Goal: Task Accomplishment & Management: Manage account settings

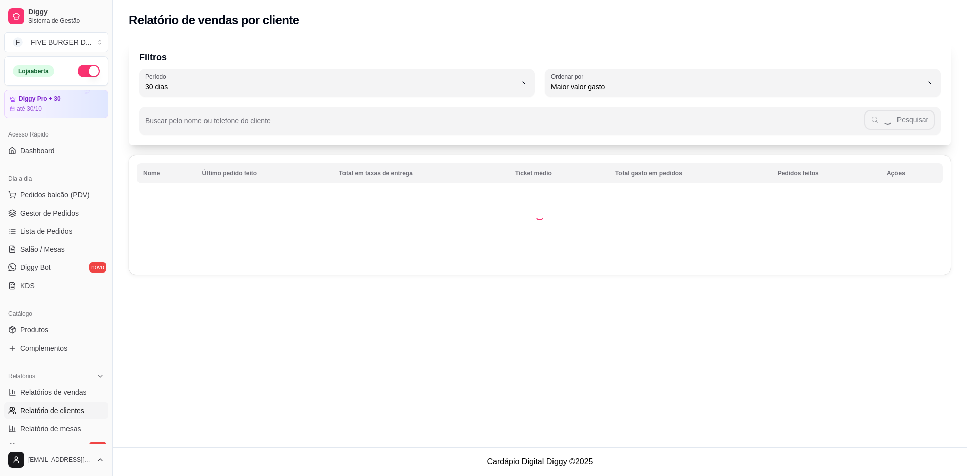
select select "30"
select select "HIGHEST_TOTAL_SPENT_WITH_ORDERS"
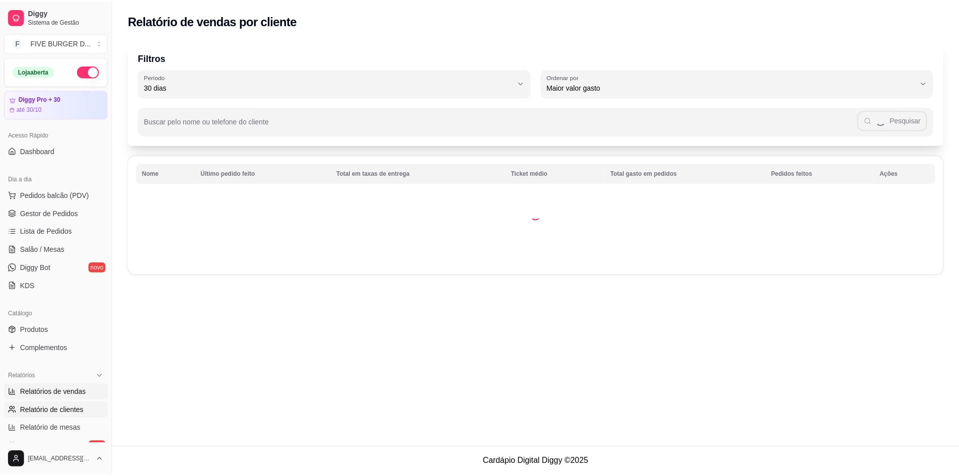
scroll to position [101, 0]
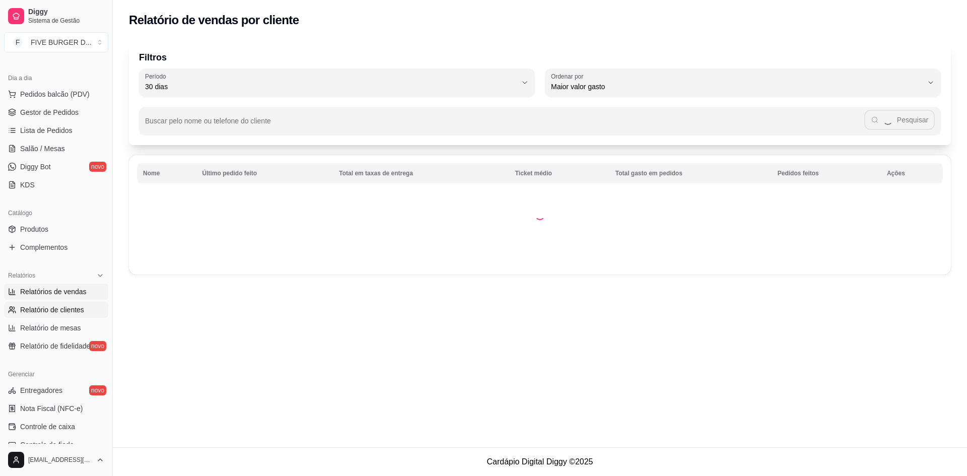
click at [46, 288] on span "Relatórios de vendas" at bounding box center [53, 292] width 66 height 10
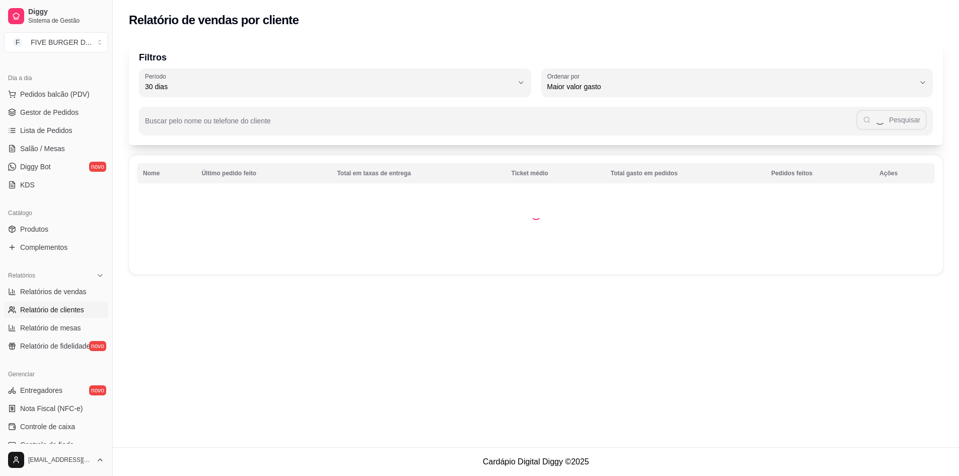
select select "ALL"
select select "0"
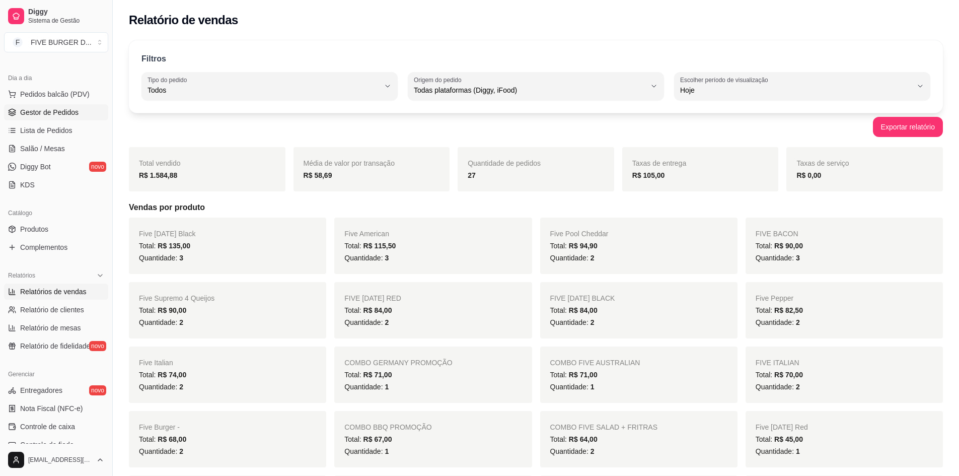
click at [42, 110] on span "Gestor de Pedidos" at bounding box center [49, 112] width 58 height 10
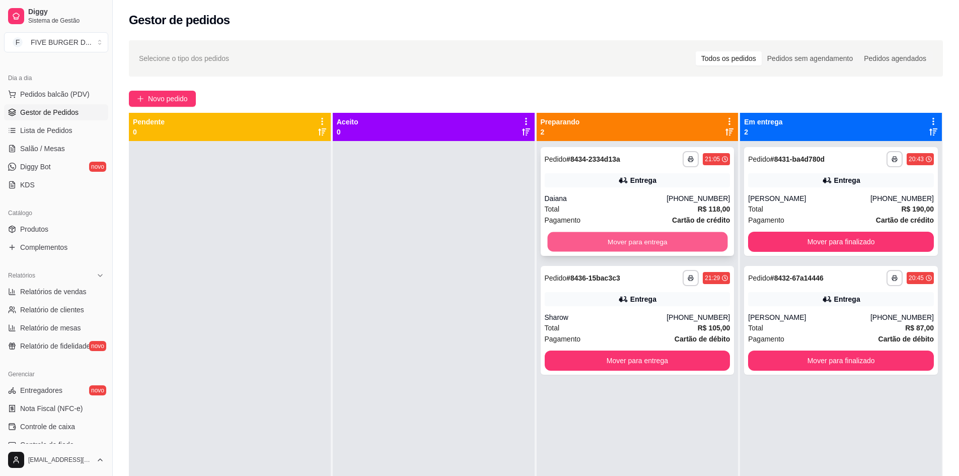
click at [671, 239] on button "Mover para entrega" at bounding box center [637, 242] width 180 height 20
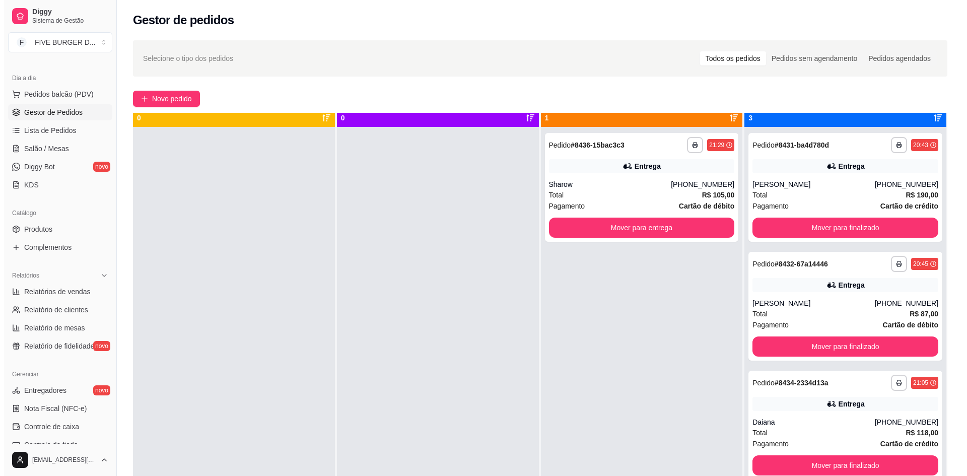
scroll to position [28, 0]
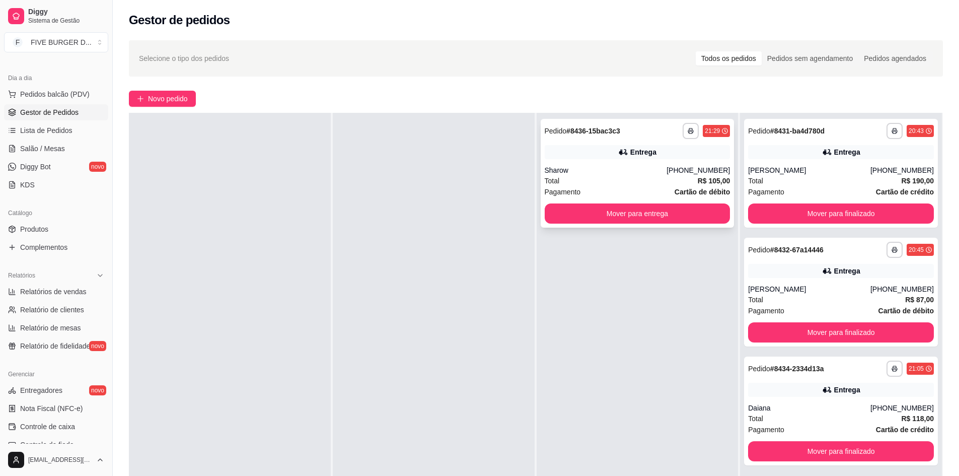
click at [631, 172] on div "Sharow" at bounding box center [606, 170] width 122 height 10
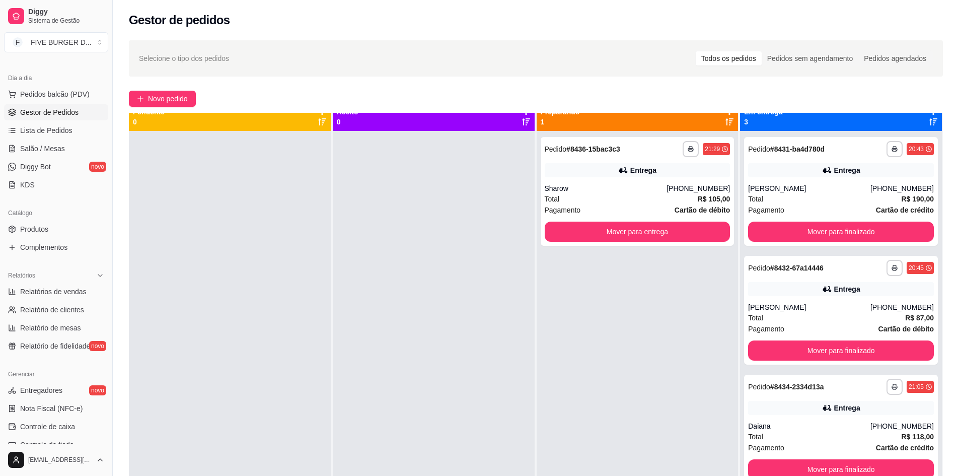
scroll to position [0, 0]
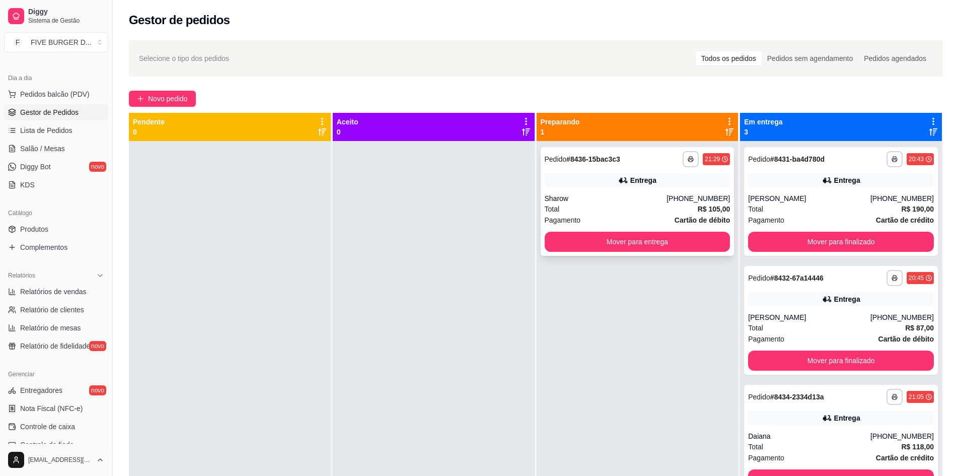
click at [583, 205] on div "Total R$ 105,00" at bounding box center [638, 208] width 186 height 11
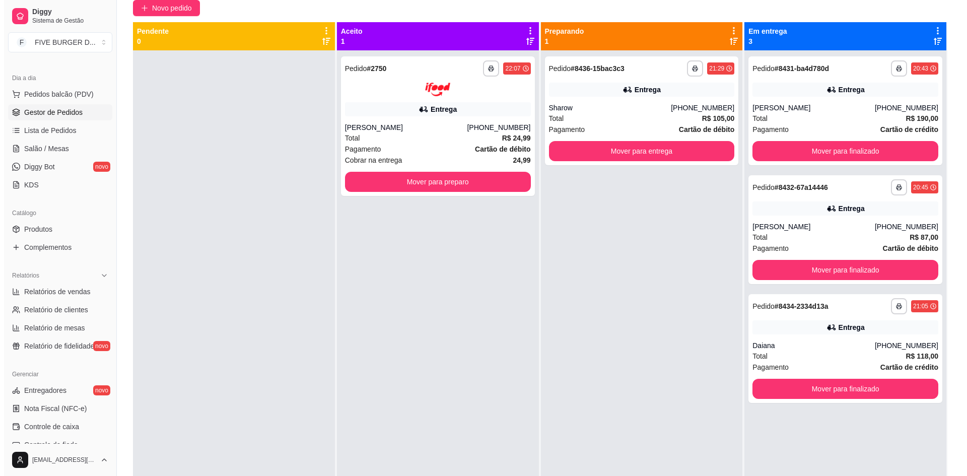
scroll to position [3, 0]
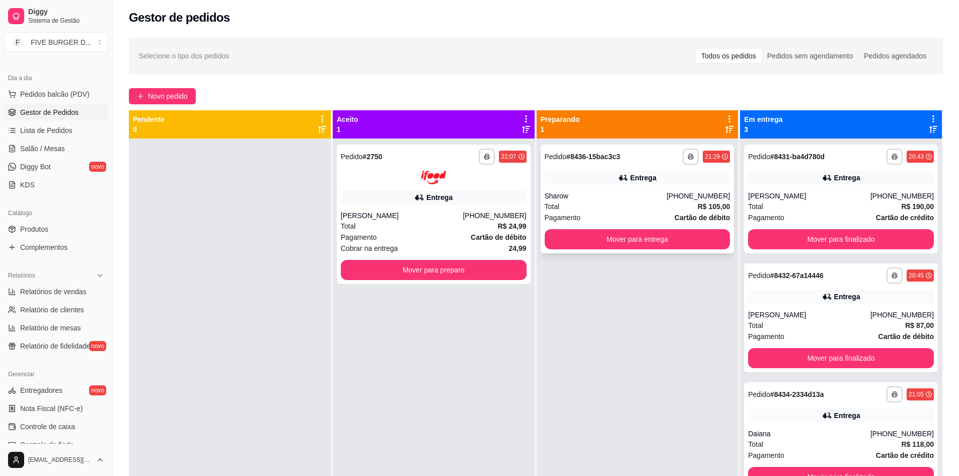
click at [598, 190] on div "**********" at bounding box center [638, 199] width 194 height 109
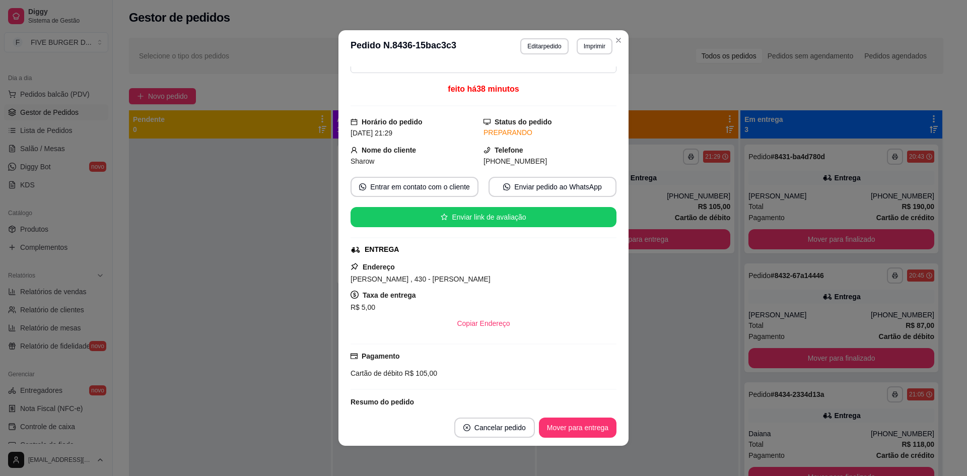
scroll to position [50, 0]
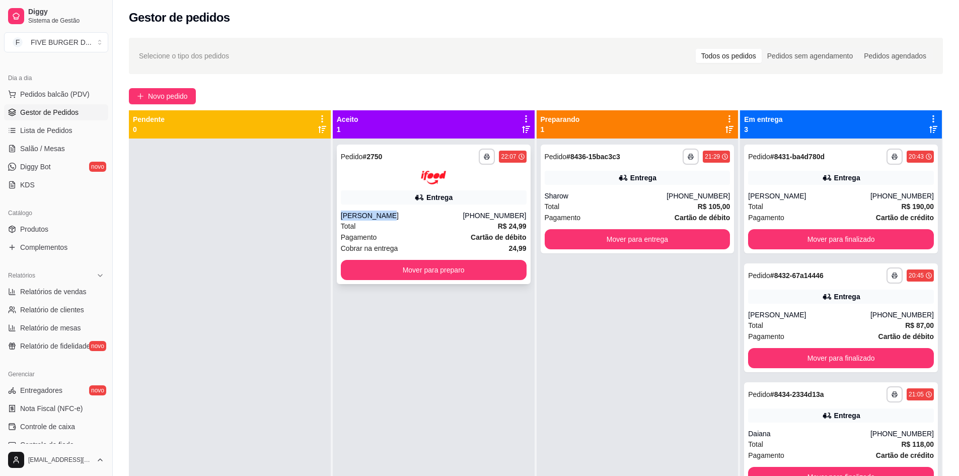
click at [469, 204] on div "**********" at bounding box center [434, 214] width 194 height 139
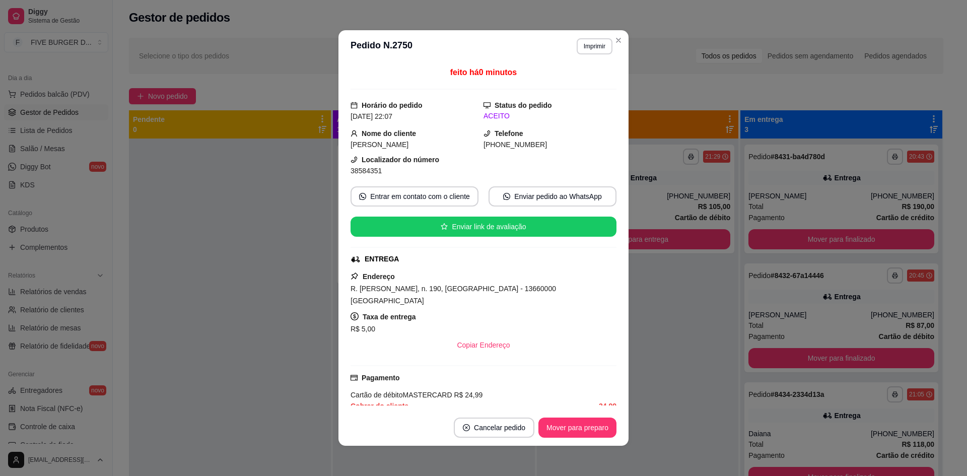
scroll to position [156, 0]
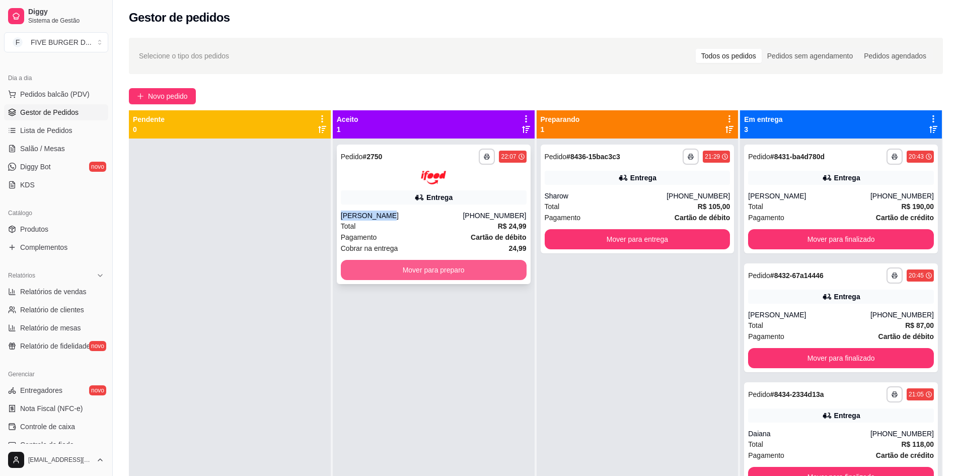
click at [506, 267] on button "Mover para preparo" at bounding box center [434, 270] width 186 height 20
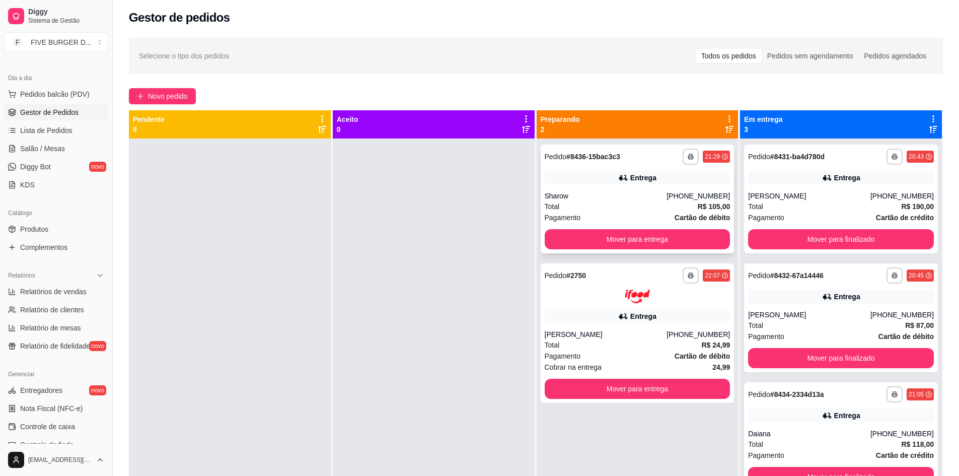
click at [609, 187] on div "**********" at bounding box center [638, 199] width 194 height 109
click at [611, 176] on div "Entrega" at bounding box center [638, 178] width 186 height 14
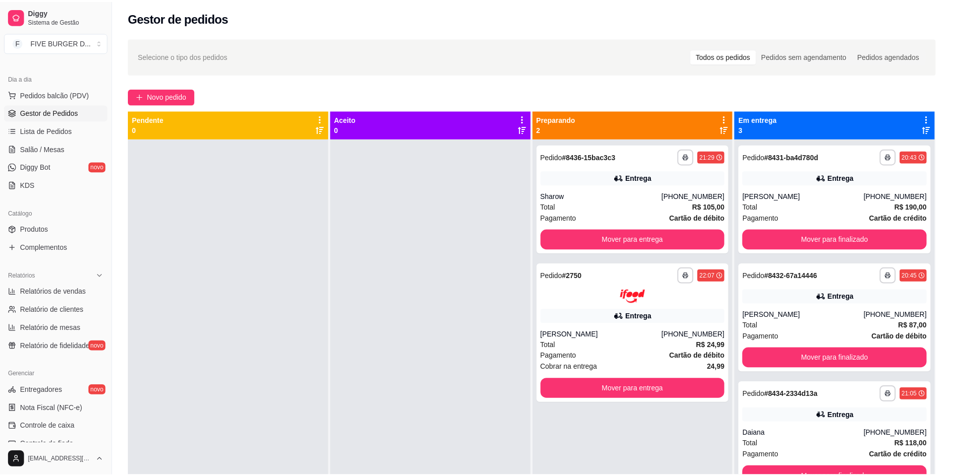
scroll to position [141, 0]
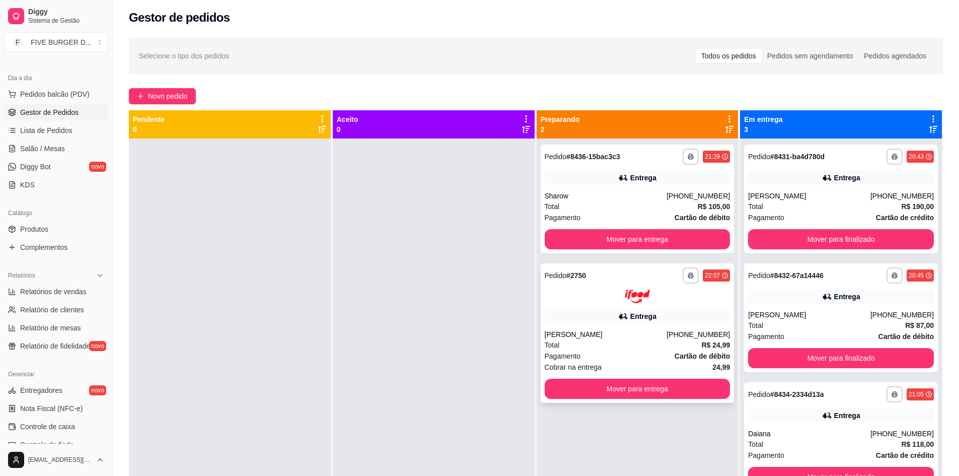
click at [658, 364] on div "Cobrar na entrega 24,99" at bounding box center [638, 367] width 186 height 11
click at [893, 225] on div "**********" at bounding box center [841, 199] width 194 height 109
click at [869, 246] on button "Mover para finalizado" at bounding box center [841, 239] width 186 height 20
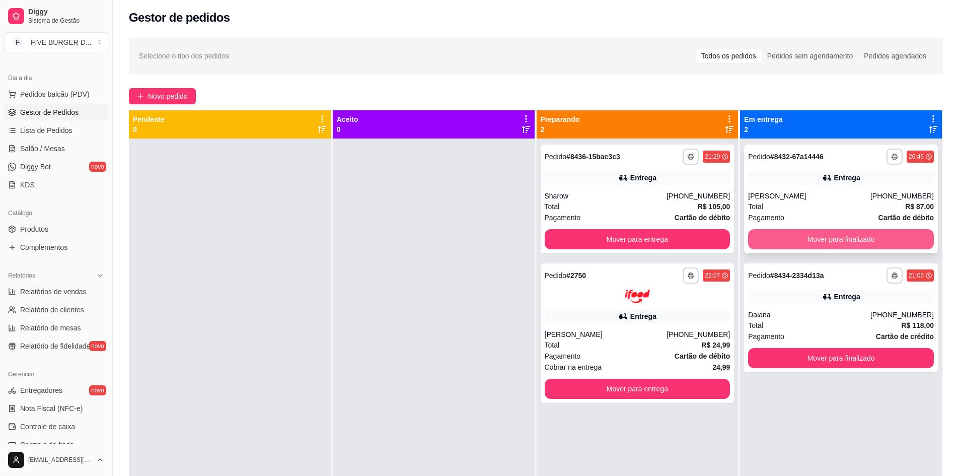
click at [875, 240] on button "Mover para finalizado" at bounding box center [841, 239] width 186 height 20
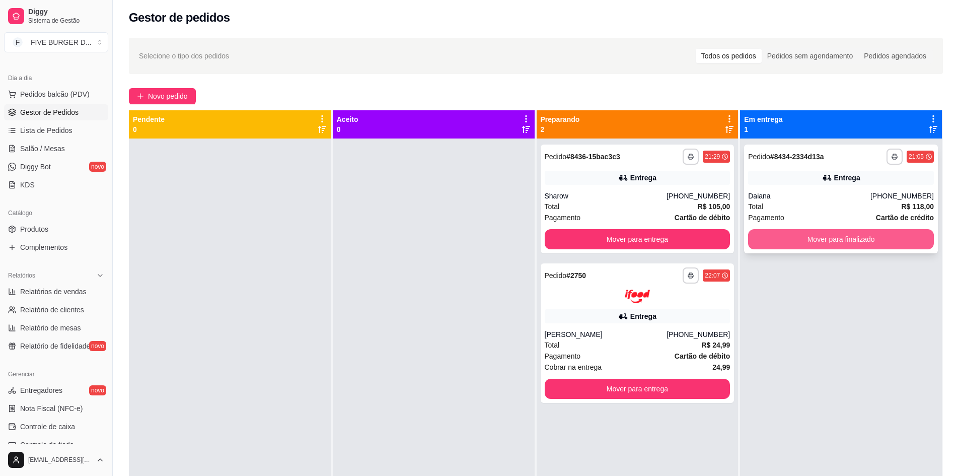
click at [863, 236] on button "Mover para finalizado" at bounding box center [841, 239] width 186 height 20
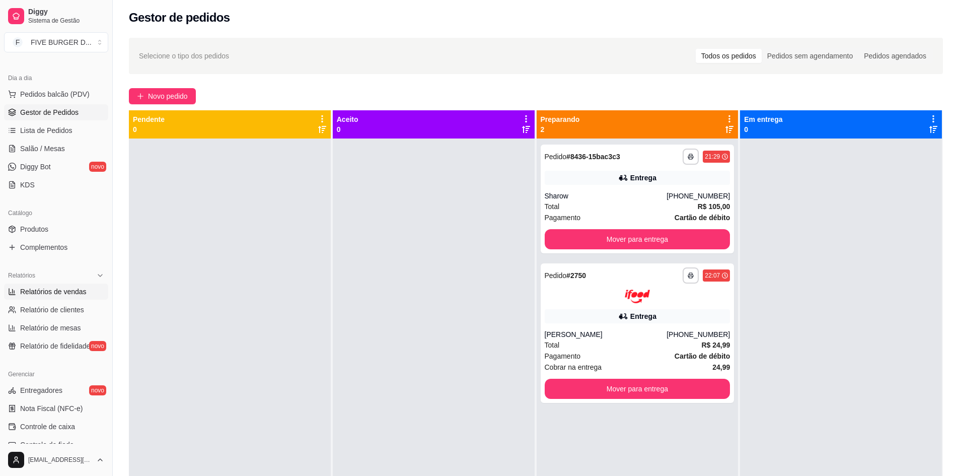
click at [60, 292] on span "Relatórios de vendas" at bounding box center [53, 292] width 66 height 10
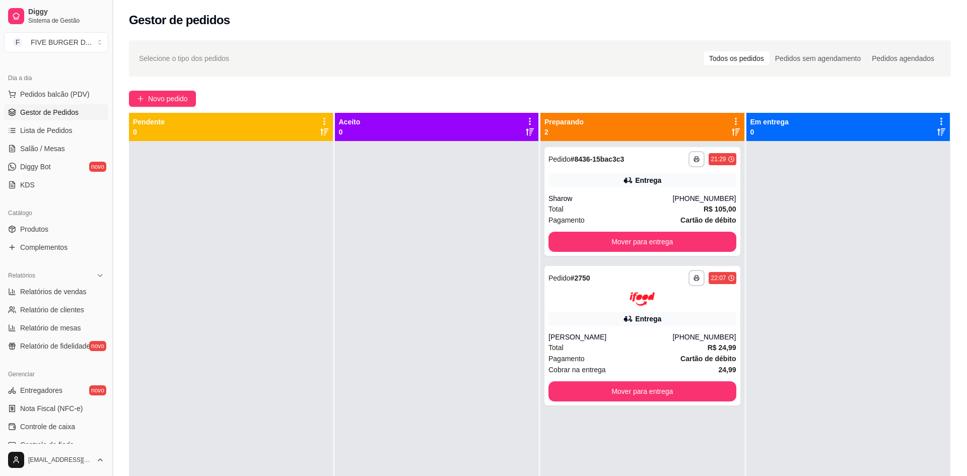
select select "ALL"
select select "0"
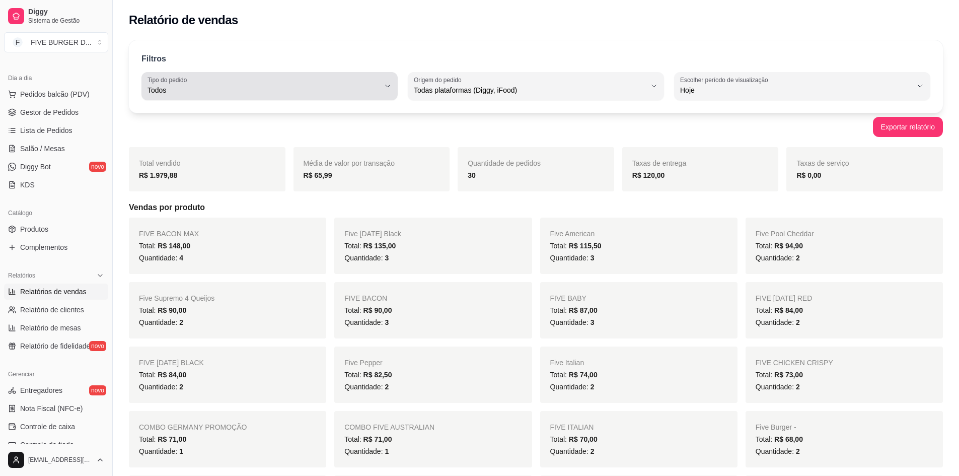
click at [211, 89] on span "Todos" at bounding box center [264, 90] width 232 height 10
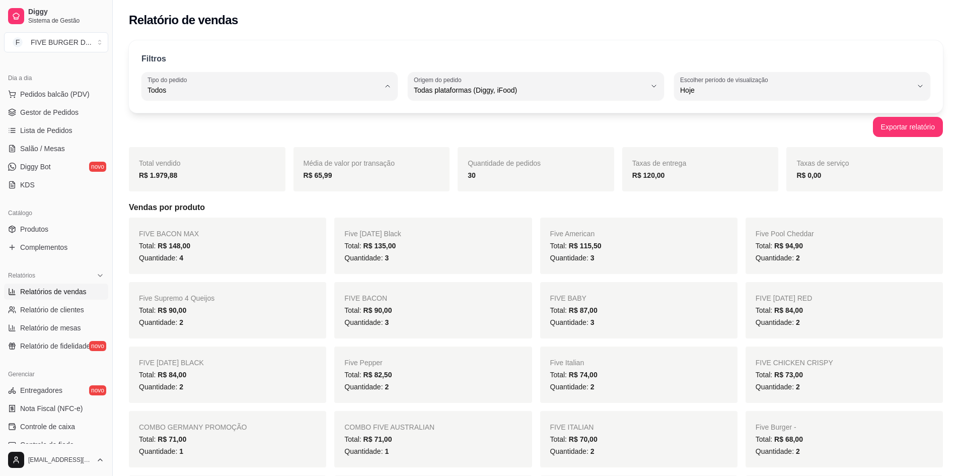
click at [212, 132] on span "Entrega" at bounding box center [265, 131] width 221 height 10
type input "DELIVERY"
select select "DELIVERY"
click at [57, 129] on span "Lista de Pedidos" at bounding box center [46, 130] width 52 height 10
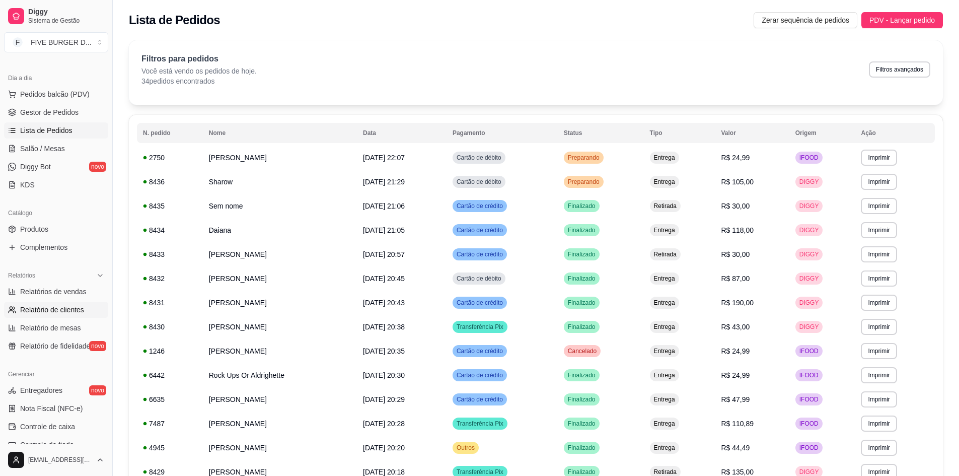
click at [51, 304] on link "Relatório de clientes" at bounding box center [56, 310] width 104 height 16
select select "30"
select select "HIGHEST_TOTAL_SPENT_WITH_ORDERS"
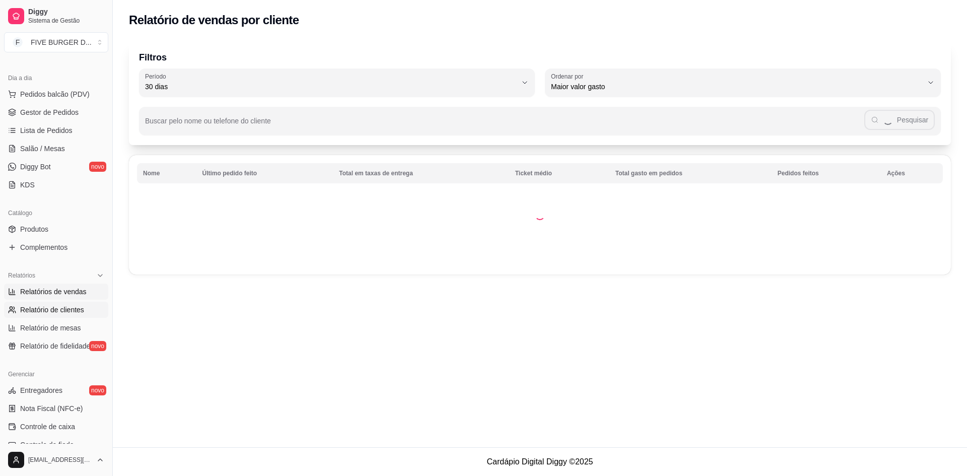
click at [66, 293] on span "Relatórios de vendas" at bounding box center [53, 292] width 66 height 10
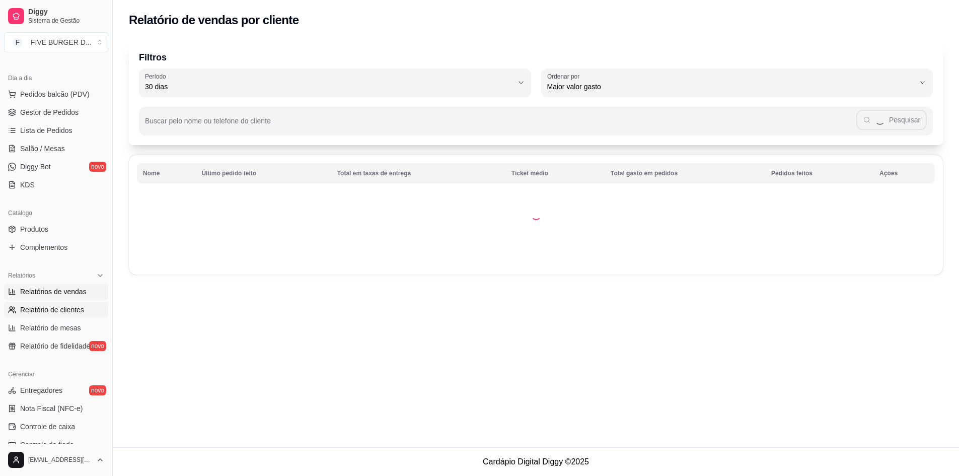
select select "ALL"
select select "0"
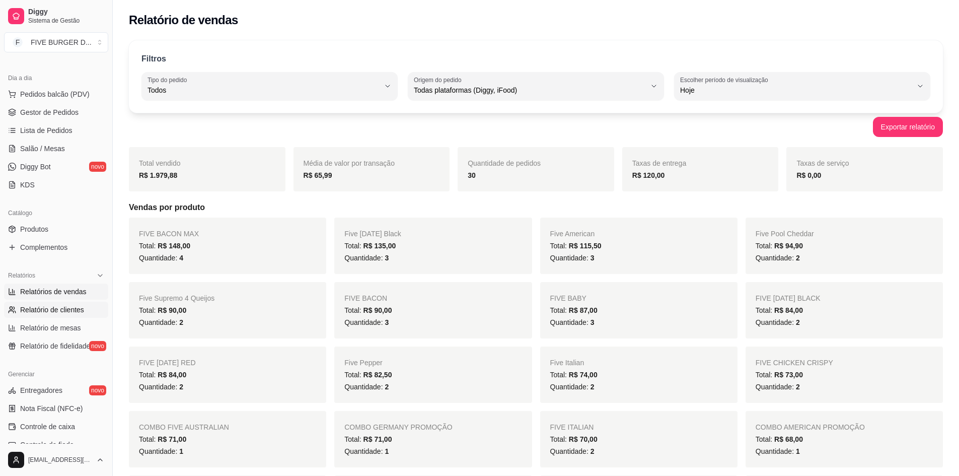
click at [62, 317] on link "Relatório de clientes" at bounding box center [56, 310] width 104 height 16
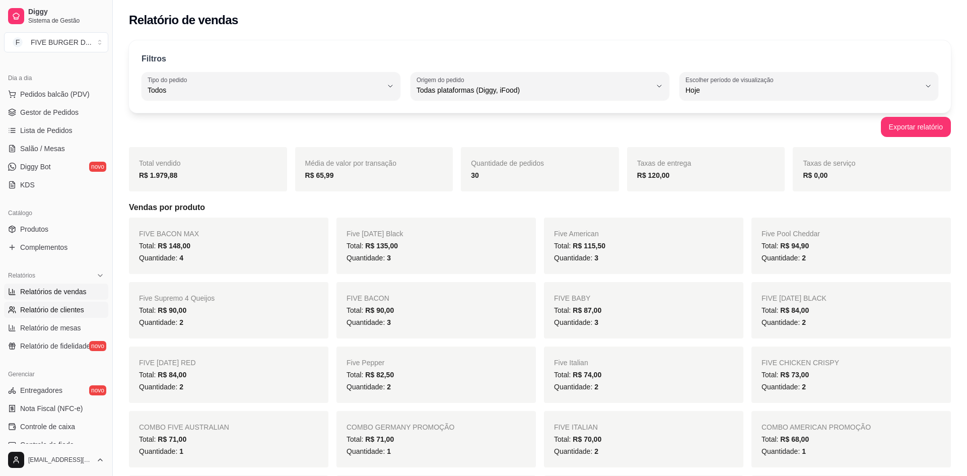
select select "30"
select select "HIGHEST_TOTAL_SPENT_WITH_ORDERS"
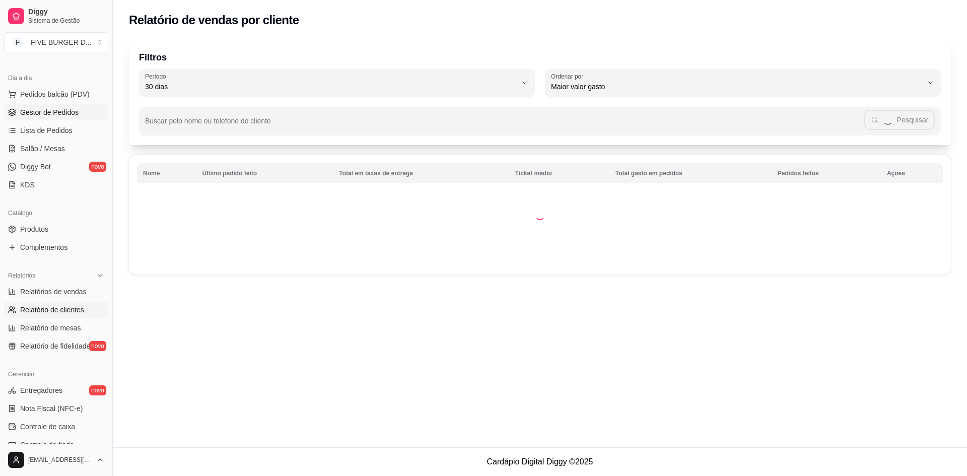
drag, startPoint x: 42, startPoint y: 113, endPoint x: 62, endPoint y: 118, distance: 21.1
click at [42, 112] on span "Gestor de Pedidos" at bounding box center [49, 112] width 58 height 10
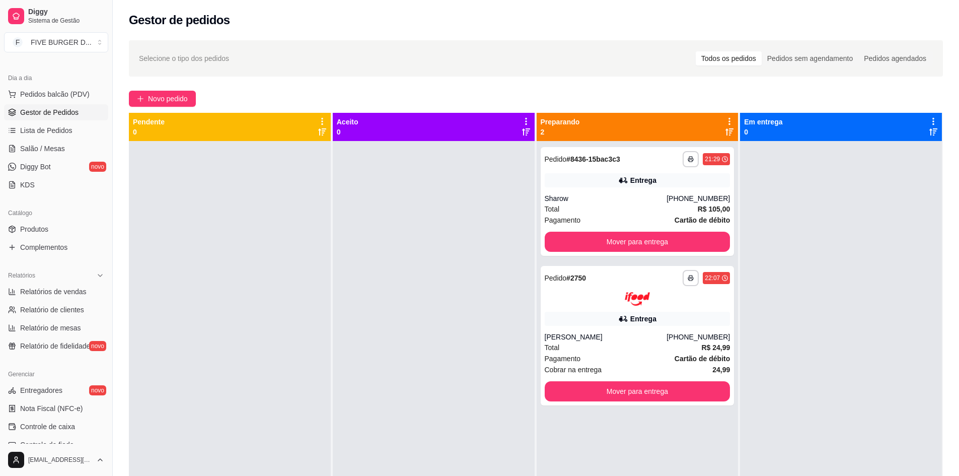
drag, startPoint x: 69, startPoint y: 294, endPoint x: 103, endPoint y: 281, distance: 35.5
click at [69, 294] on span "Relatórios de vendas" at bounding box center [53, 292] width 66 height 10
select select "ALL"
select select "0"
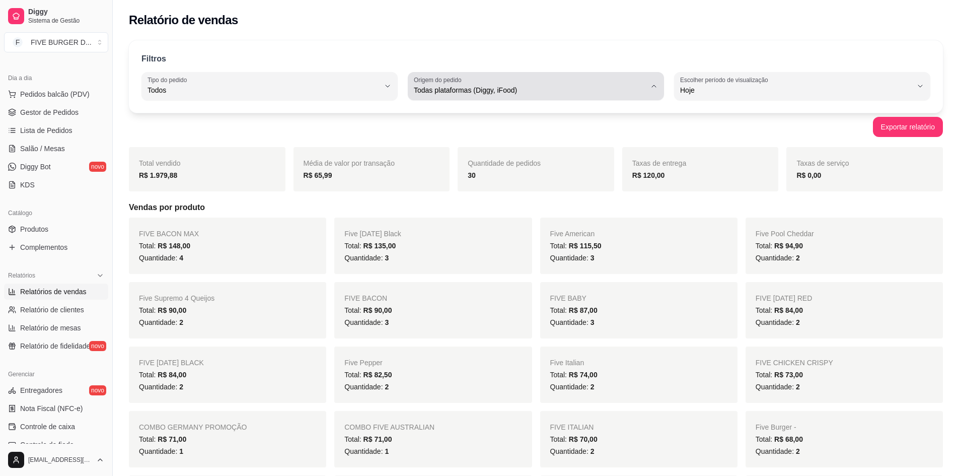
click at [445, 86] on span "Todas plataformas (Diggy, iFood)" at bounding box center [530, 90] width 232 height 10
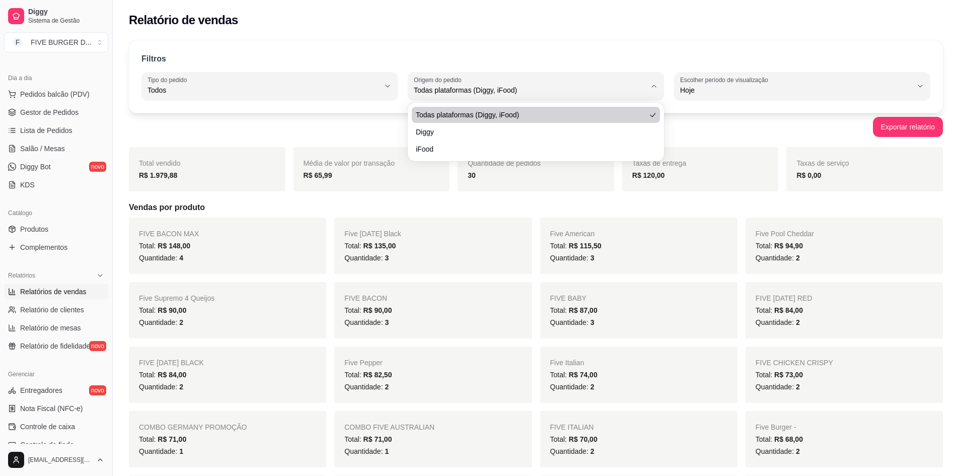
click at [470, 95] on div "Todas plataformas (Diggy, iFood)" at bounding box center [530, 86] width 232 height 20
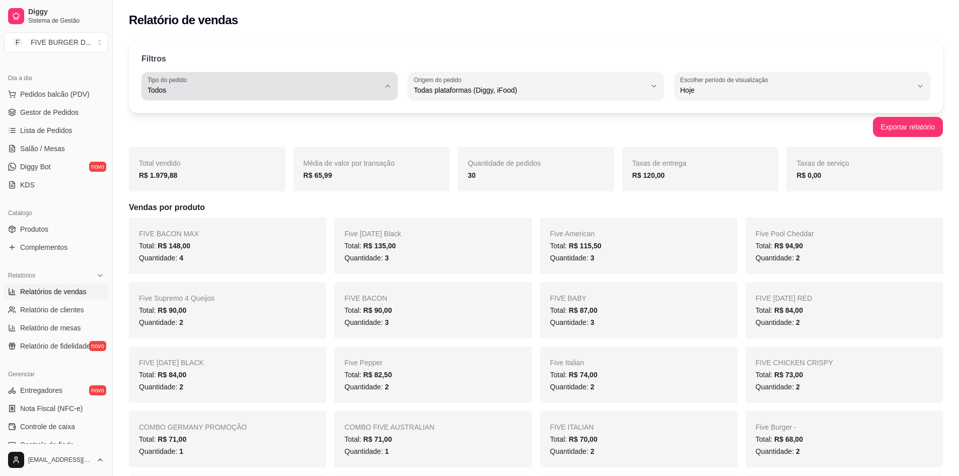
click at [237, 92] on span "Todos" at bounding box center [264, 90] width 232 height 10
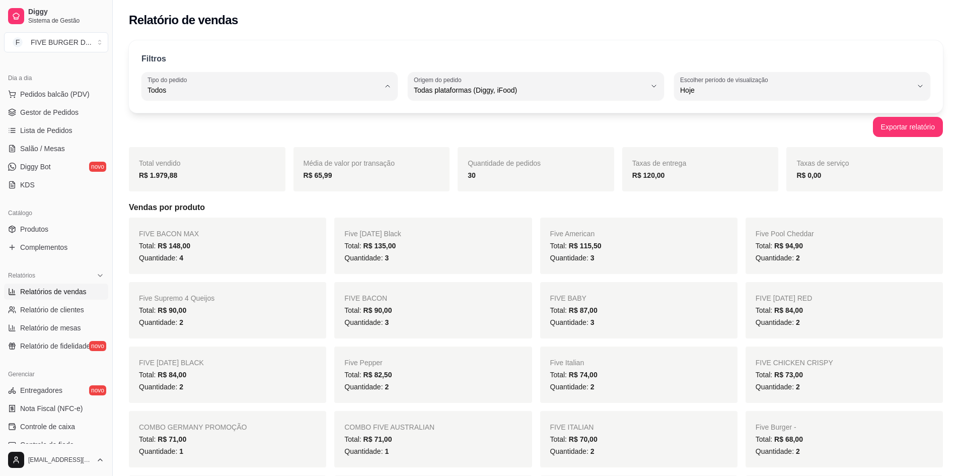
click at [172, 108] on li "Todos" at bounding box center [270, 115] width 238 height 16
click at [42, 232] on span "Produtos" at bounding box center [34, 229] width 28 height 10
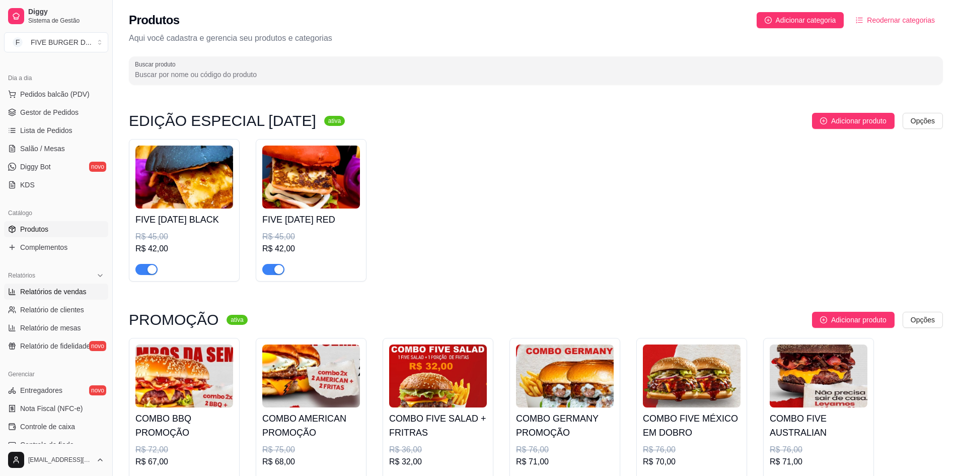
click at [60, 289] on span "Relatórios de vendas" at bounding box center [53, 292] width 66 height 10
select select "ALL"
select select "0"
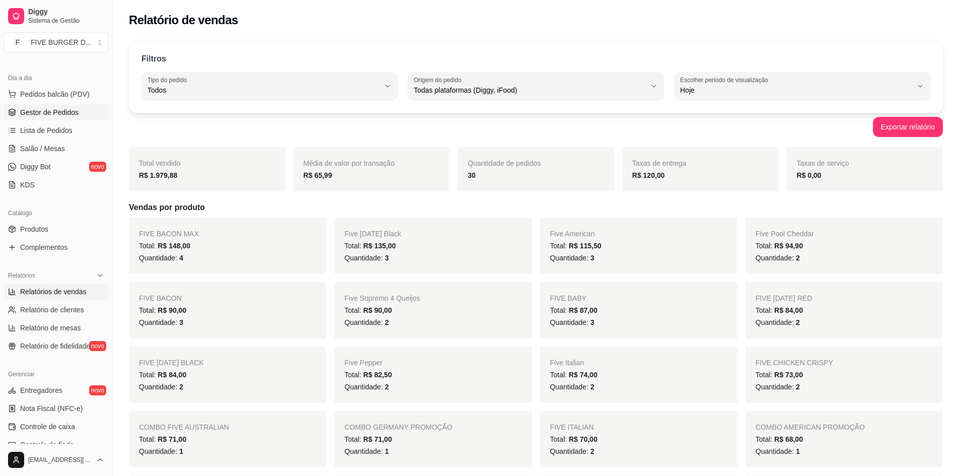
click at [64, 112] on span "Gestor de Pedidos" at bounding box center [49, 112] width 58 height 10
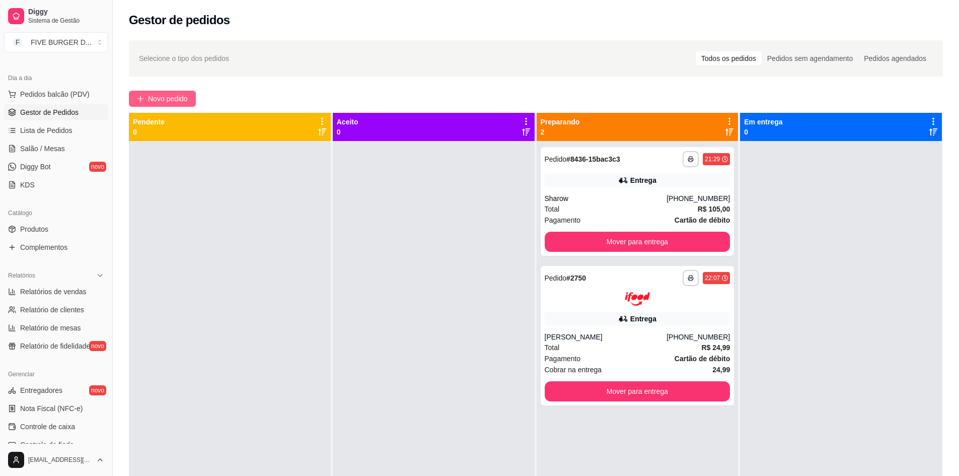
click at [161, 105] on button "Novo pedido" at bounding box center [162, 99] width 67 height 16
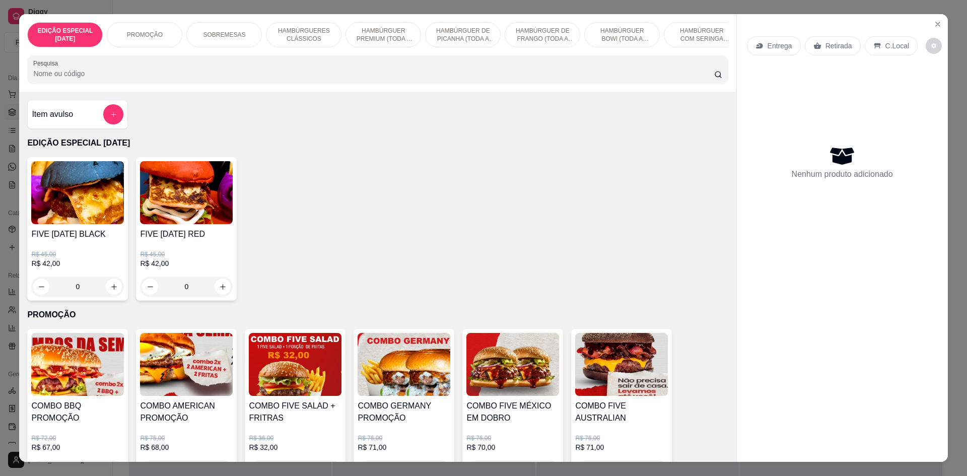
click at [191, 84] on div "Pesquisa" at bounding box center [377, 69] width 701 height 28
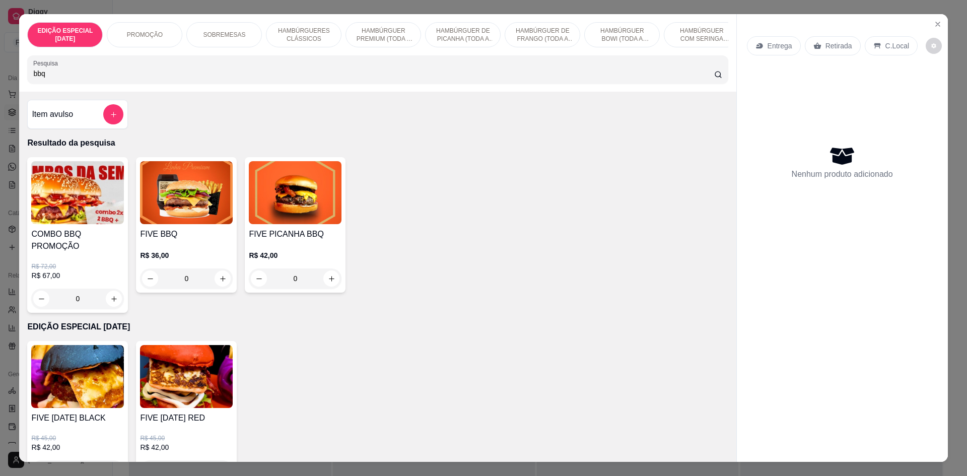
type input "bbq"
click at [221, 278] on div "0" at bounding box center [186, 278] width 93 height 20
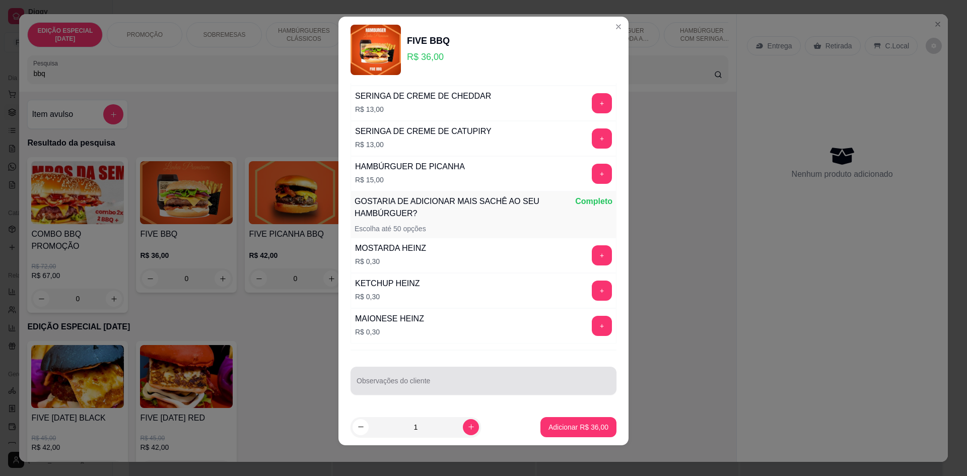
scroll to position [9, 0]
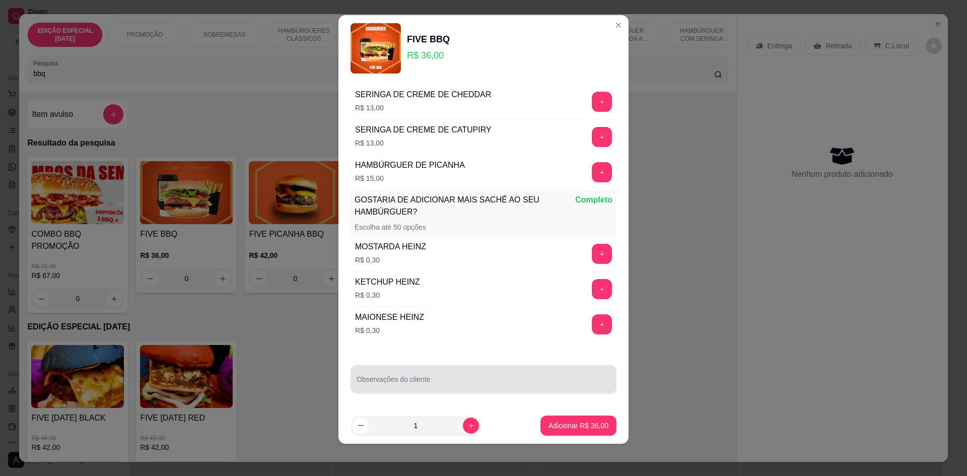
click at [476, 379] on input "Observações do cliente" at bounding box center [484, 383] width 254 height 10
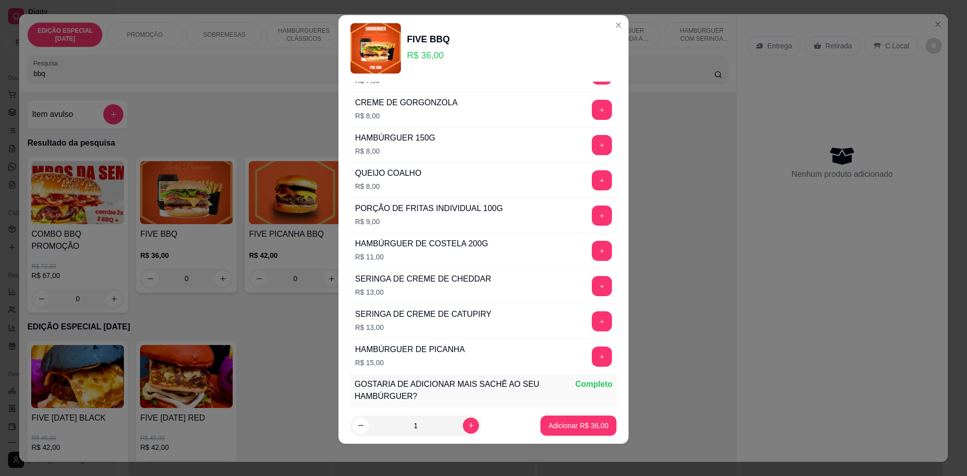
scroll to position [763, 0]
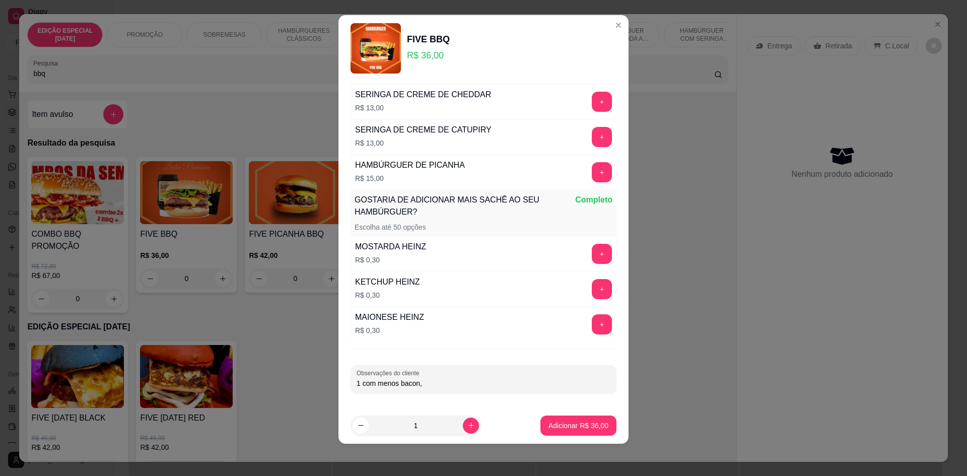
type input "1 com menos bacon"
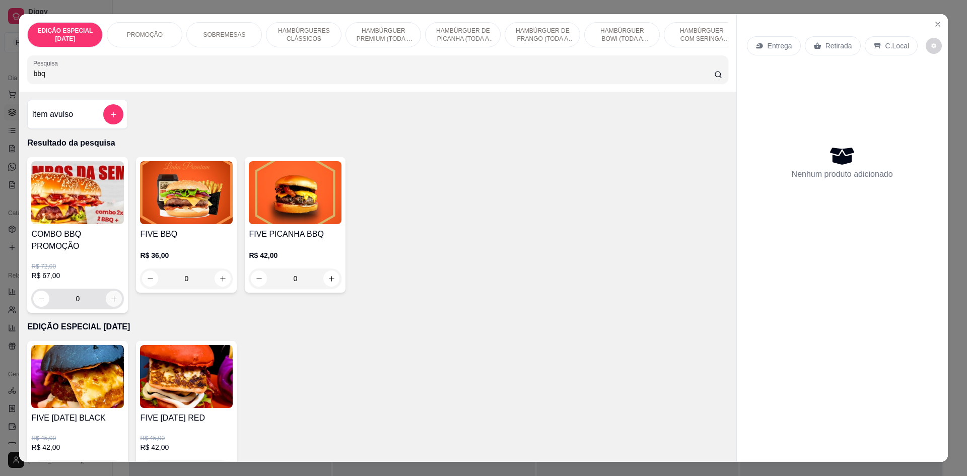
click at [106, 305] on button "increase-product-quantity" at bounding box center [114, 299] width 16 height 16
type input "1"
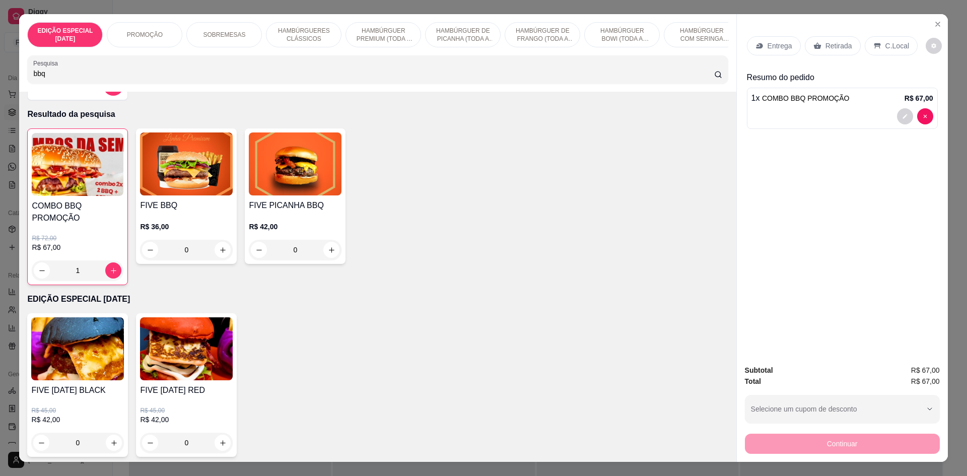
scroll to position [0, 0]
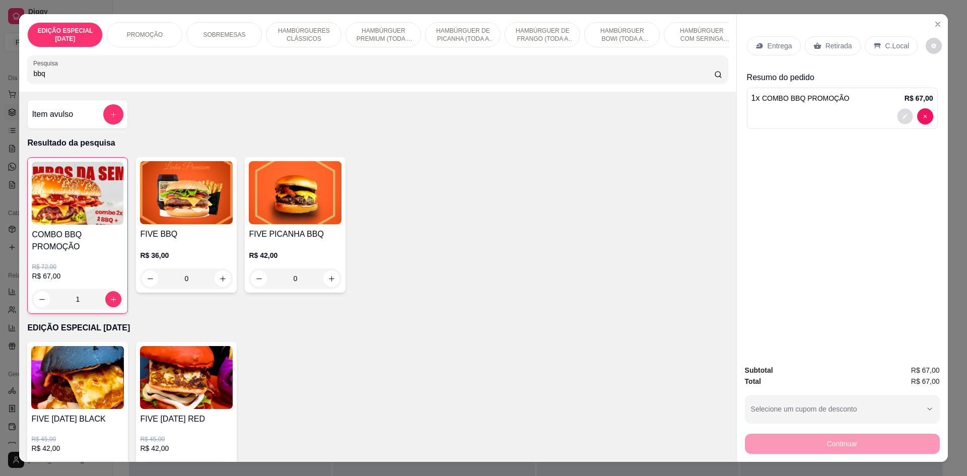
click at [897, 117] on button "decrease-product-quantity" at bounding box center [905, 117] width 16 height 16
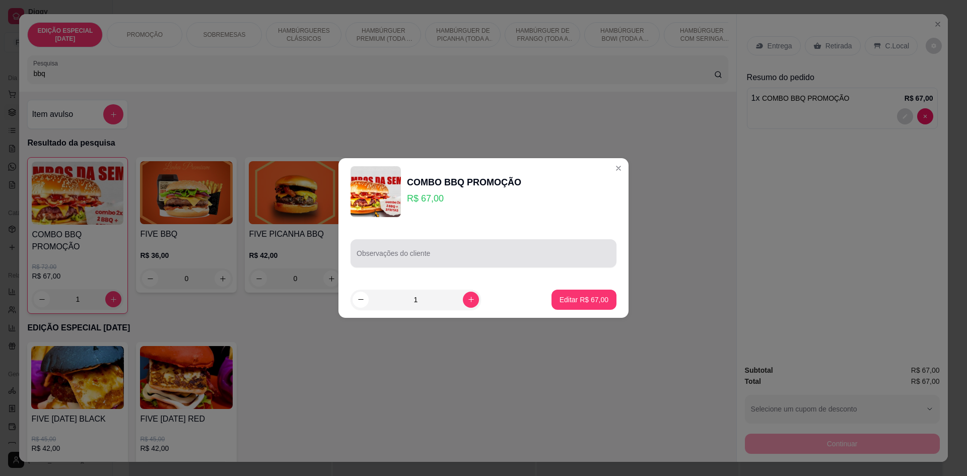
click at [541, 254] on input "Observações do cliente" at bounding box center [484, 257] width 254 height 10
type input "1 com pouco bacon / 1 com cebola caramelizada"
click at [567, 295] on p "Editar R$ 67,00" at bounding box center [583, 300] width 47 height 10
type input "0"
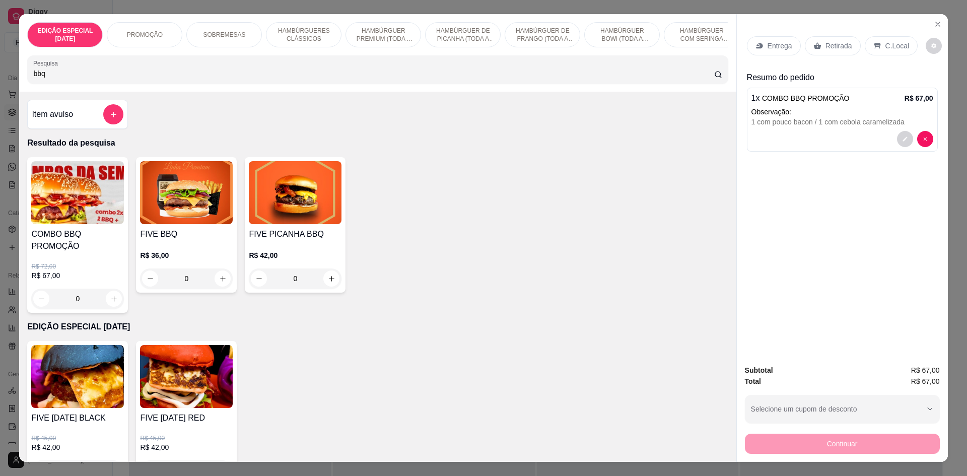
click at [827, 47] on p "Retirada" at bounding box center [838, 46] width 27 height 10
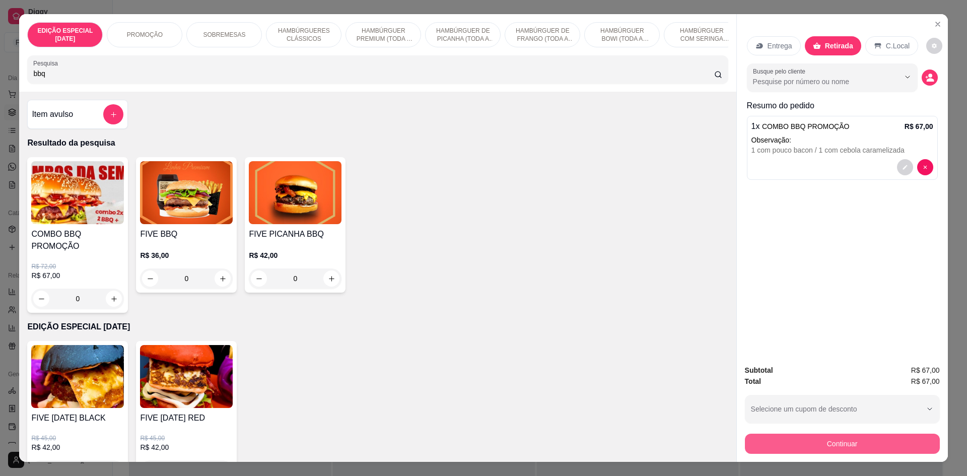
click at [847, 447] on button "Continuar" at bounding box center [842, 444] width 195 height 20
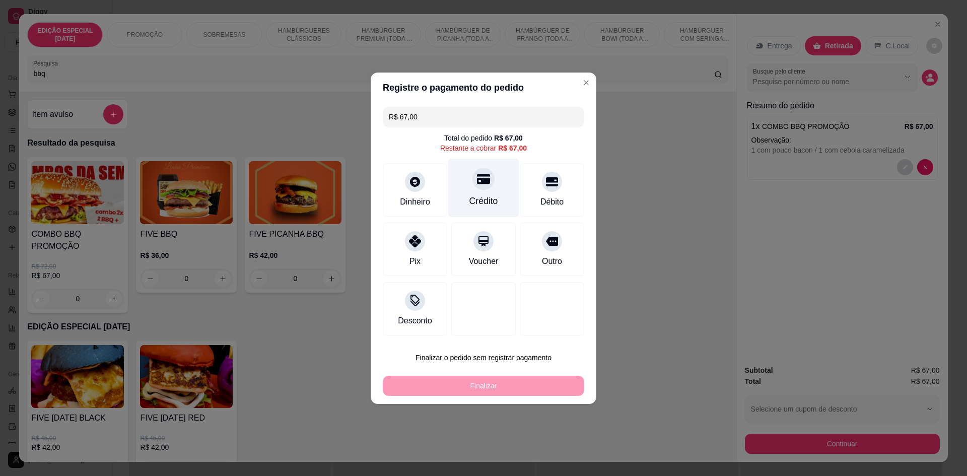
click at [489, 184] on div at bounding box center [483, 179] width 22 height 22
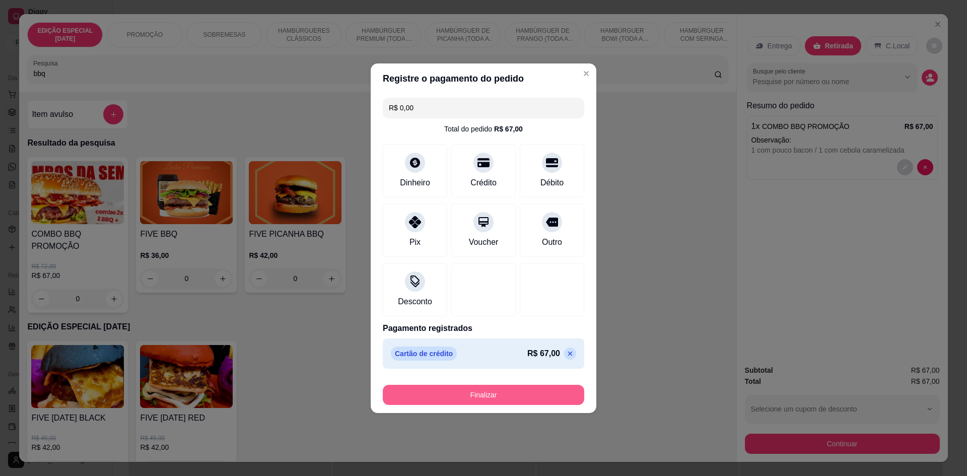
click at [548, 401] on button "Finalizar" at bounding box center [483, 395] width 201 height 20
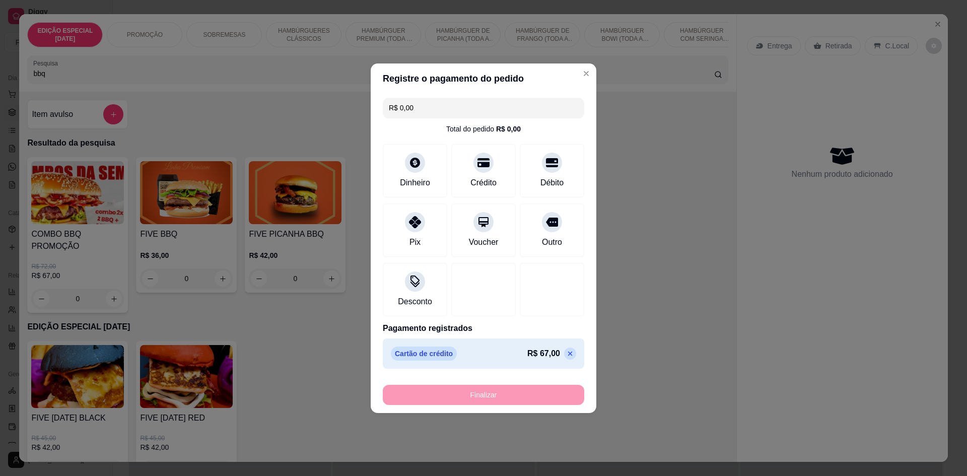
type input "-R$ 67,00"
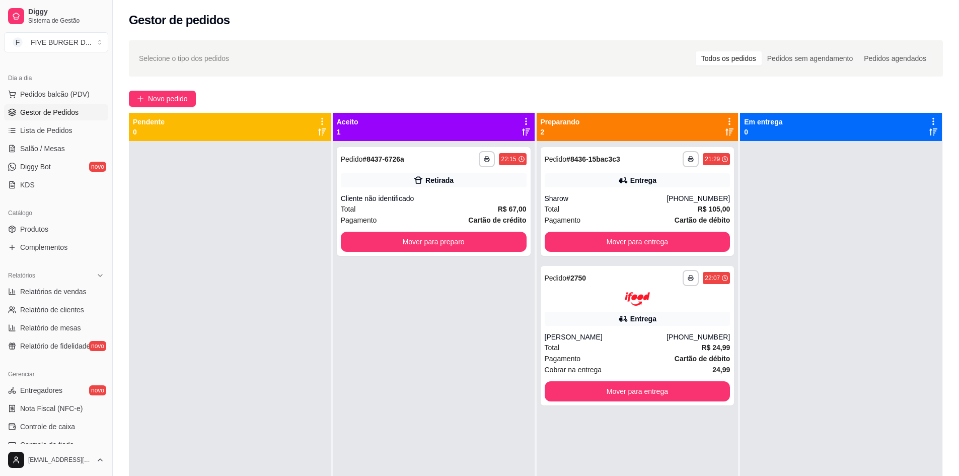
click at [0, 223] on div "Catálogo Produtos Complementos" at bounding box center [56, 230] width 112 height 58
click at [389, 196] on div "Cliente não identificado" at bounding box center [434, 198] width 186 height 10
click at [649, 174] on div "Entrega" at bounding box center [638, 180] width 186 height 14
click at [677, 306] on div "**********" at bounding box center [638, 335] width 194 height 139
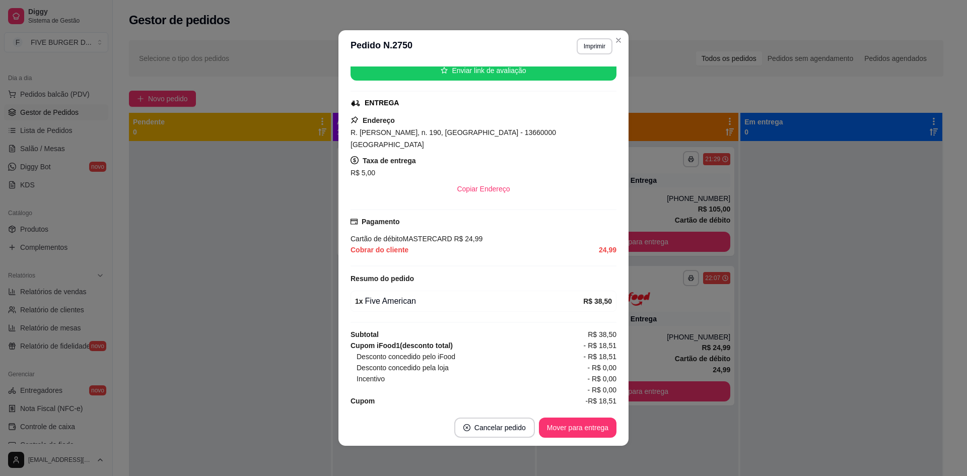
scroll to position [2, 0]
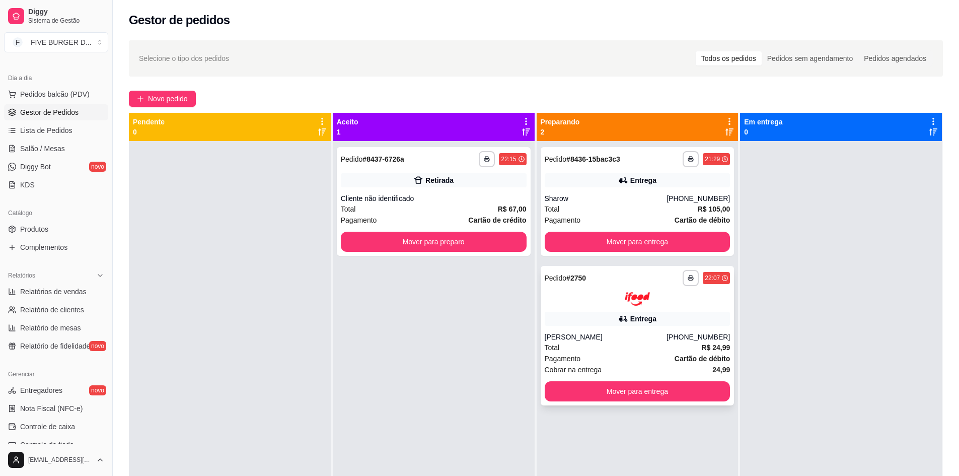
click at [621, 317] on icon at bounding box center [623, 319] width 10 height 10
click at [685, 197] on div "[PHONE_NUMBER]" at bounding box center [698, 198] width 63 height 10
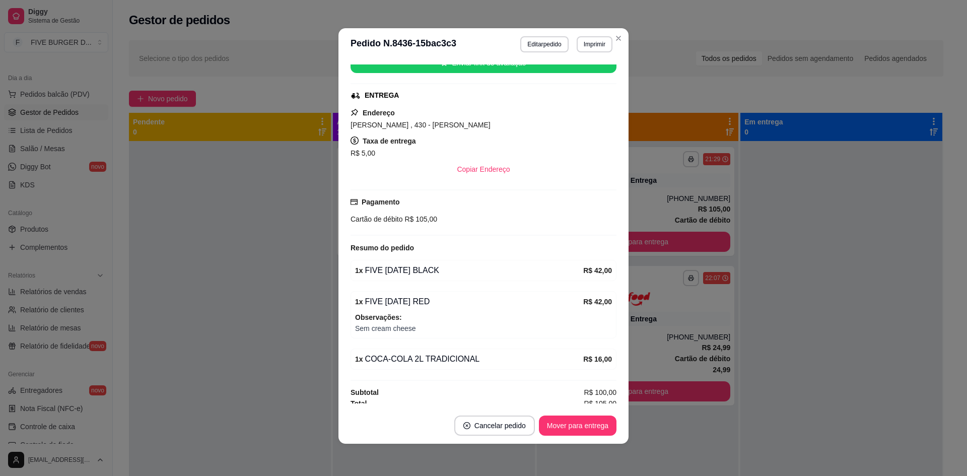
scroll to position [190, 0]
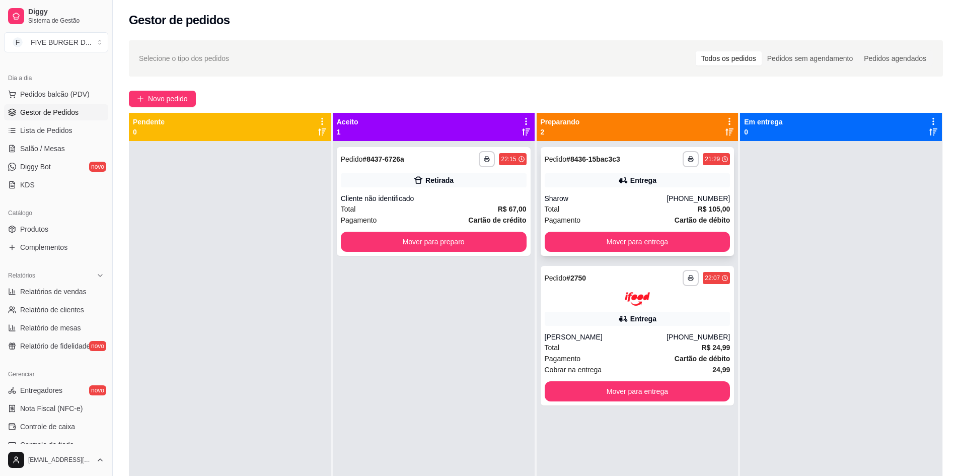
click at [654, 180] on div "Entrega" at bounding box center [638, 180] width 186 height 14
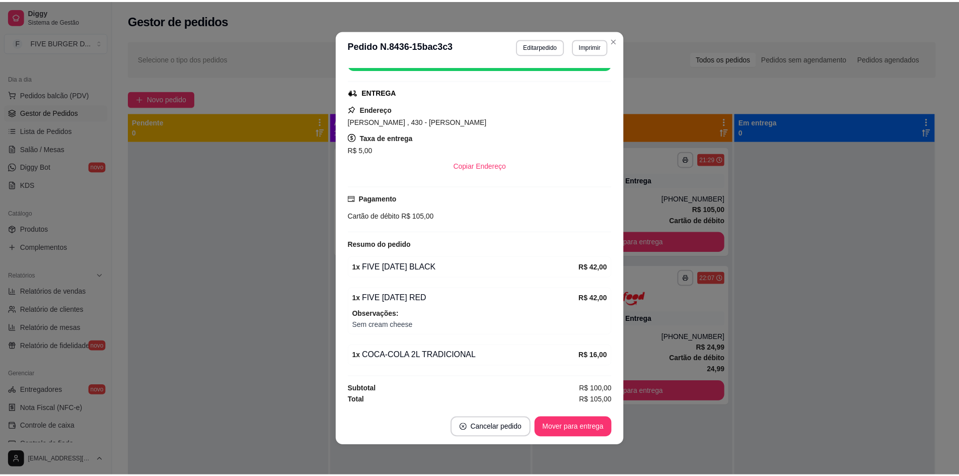
scroll to position [2, 0]
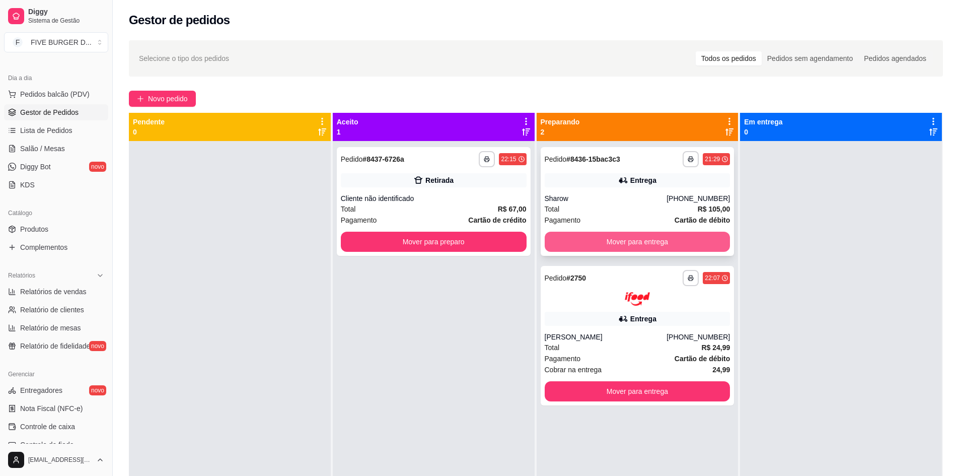
click at [643, 243] on button "Mover para entrega" at bounding box center [638, 242] width 186 height 20
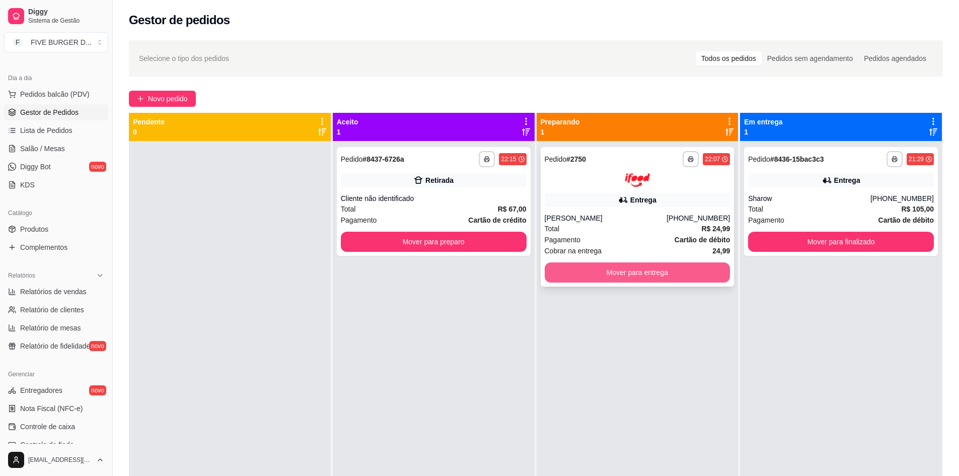
click at [695, 274] on button "Mover para entrega" at bounding box center [638, 272] width 186 height 20
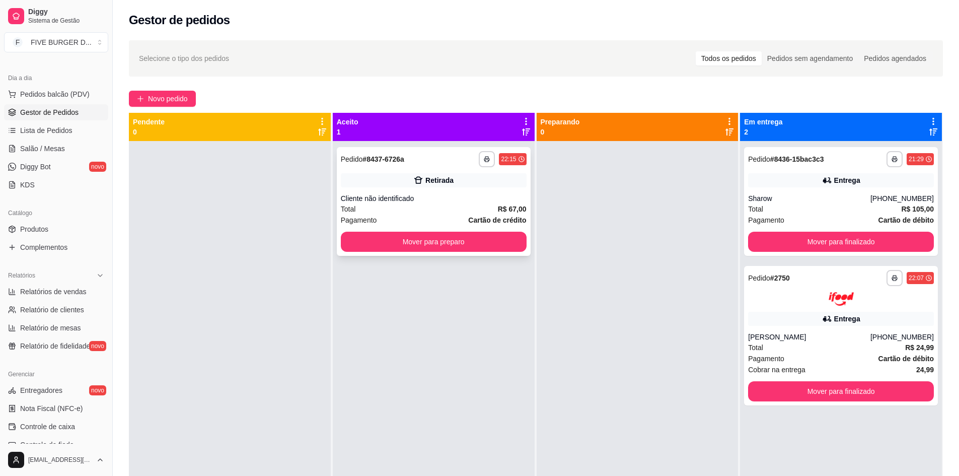
click at [431, 187] on div "**********" at bounding box center [434, 201] width 194 height 109
click at [389, 175] on div "Retirada" at bounding box center [434, 180] width 186 height 14
click at [508, 193] on div "**********" at bounding box center [434, 201] width 194 height 109
click at [821, 325] on div "Entrega" at bounding box center [841, 319] width 186 height 14
click at [423, 244] on button "Mover para preparo" at bounding box center [434, 242] width 186 height 20
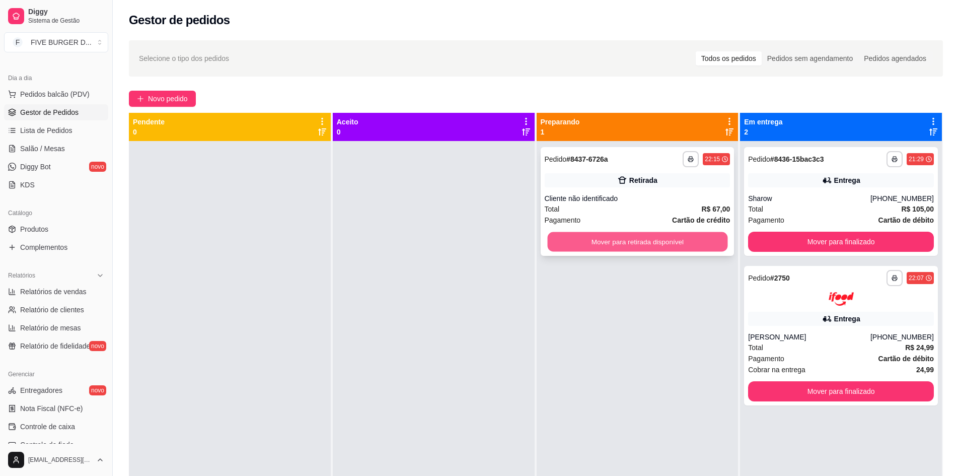
click at [665, 239] on button "Mover para retirada disponível" at bounding box center [637, 242] width 180 height 20
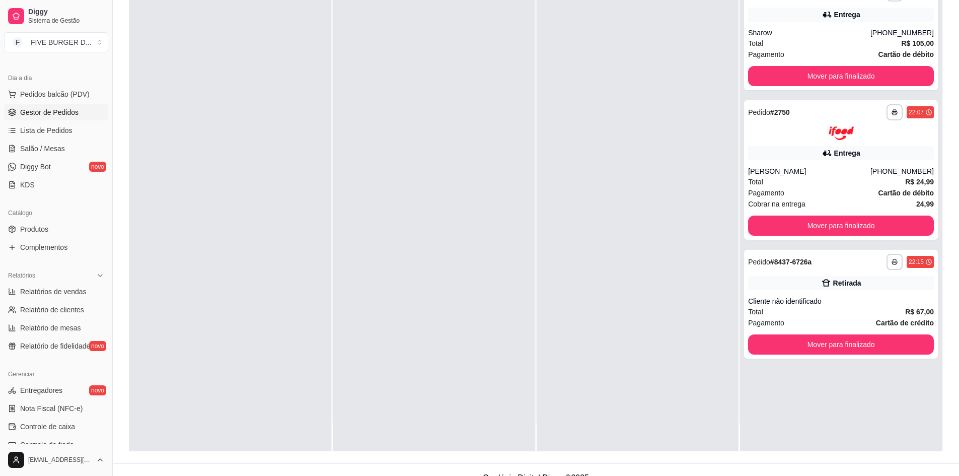
scroll to position [151, 0]
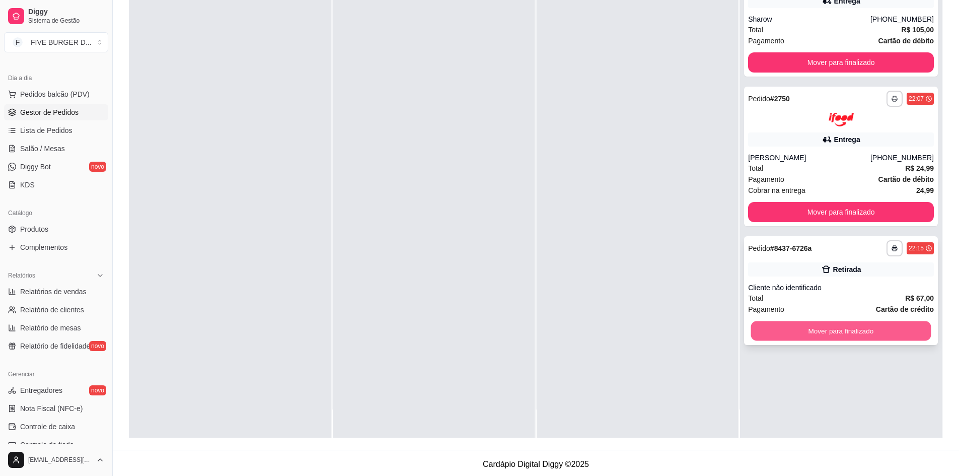
click at [855, 334] on button "Mover para finalizado" at bounding box center [841, 331] width 180 height 20
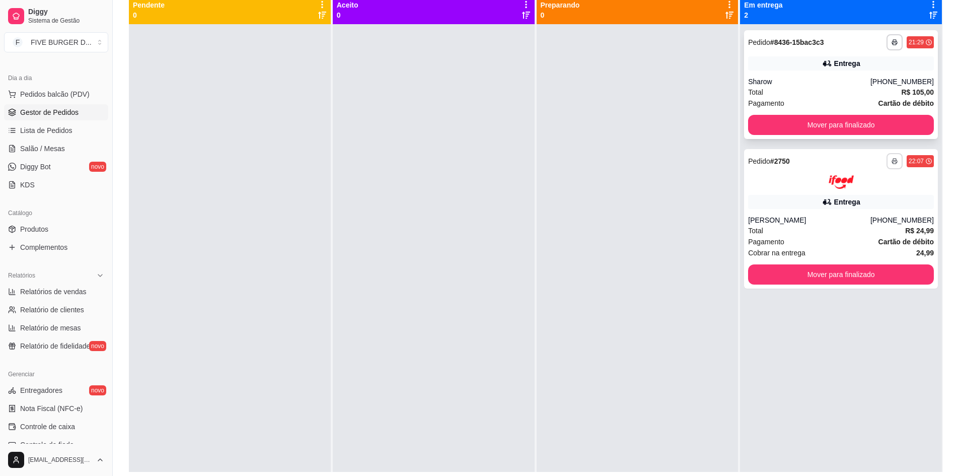
scroll to position [50, 0]
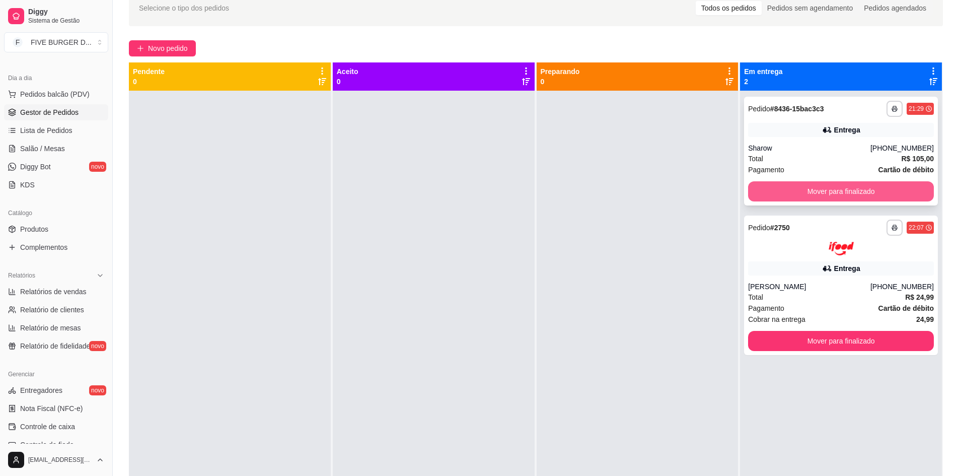
click at [903, 189] on button "Mover para finalizado" at bounding box center [841, 191] width 186 height 20
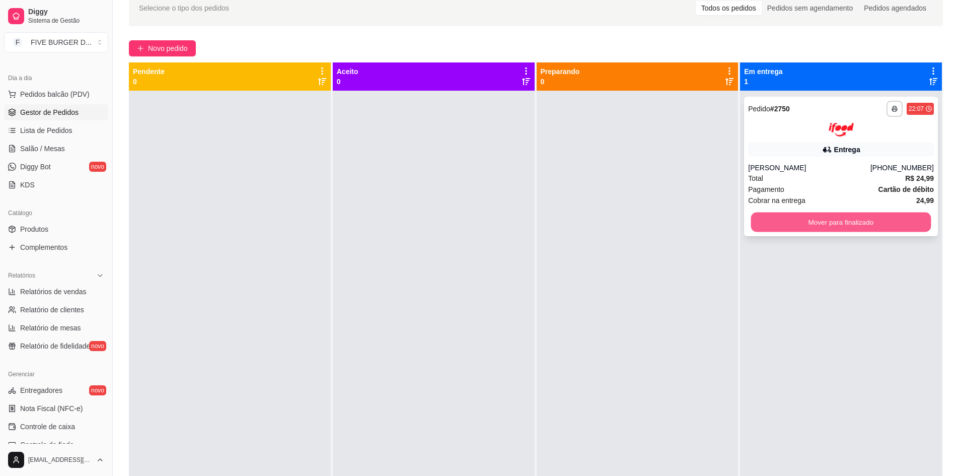
click at [863, 219] on button "Mover para finalizado" at bounding box center [841, 222] width 180 height 20
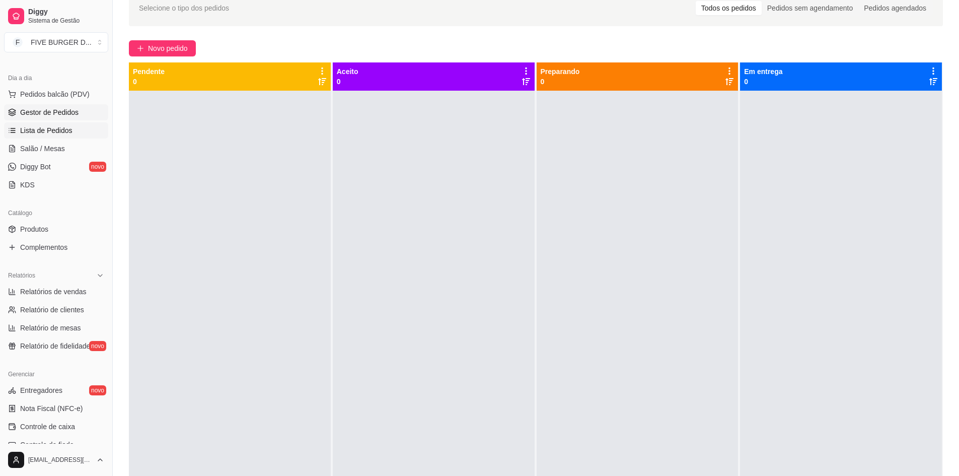
click at [64, 128] on span "Lista de Pedidos" at bounding box center [46, 130] width 52 height 10
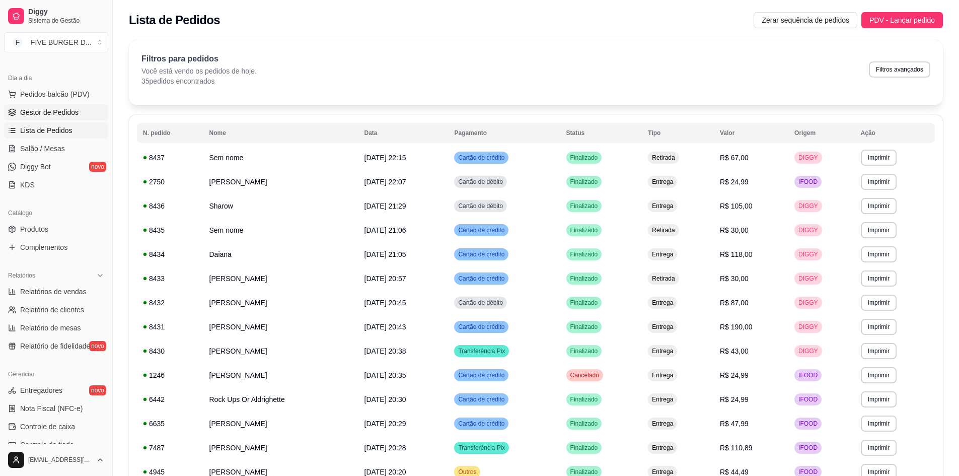
click at [63, 113] on span "Gestor de Pedidos" at bounding box center [49, 112] width 58 height 10
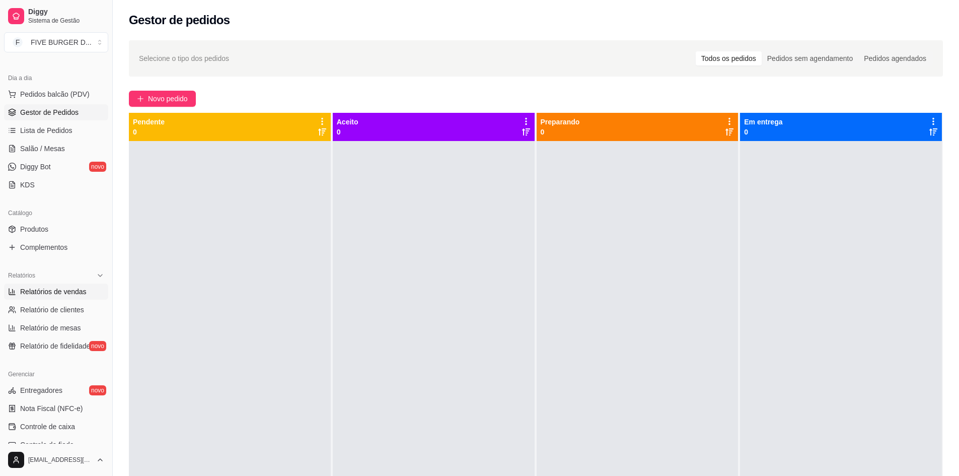
click at [59, 290] on span "Relatórios de vendas" at bounding box center [53, 292] width 66 height 10
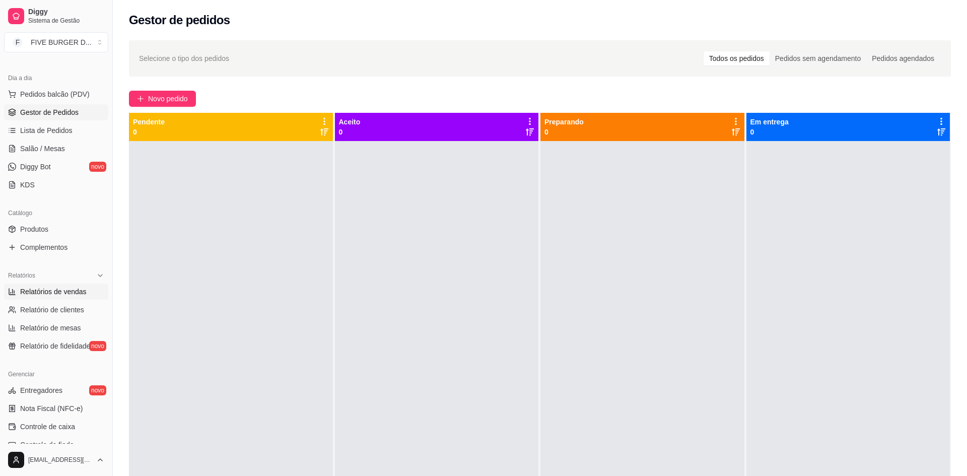
select select "ALL"
select select "0"
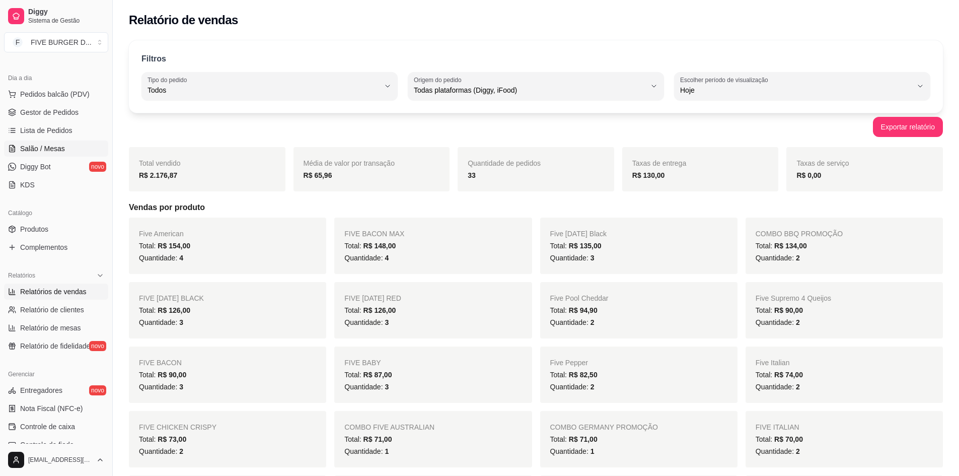
click at [52, 147] on span "Salão / Mesas" at bounding box center [42, 149] width 45 height 10
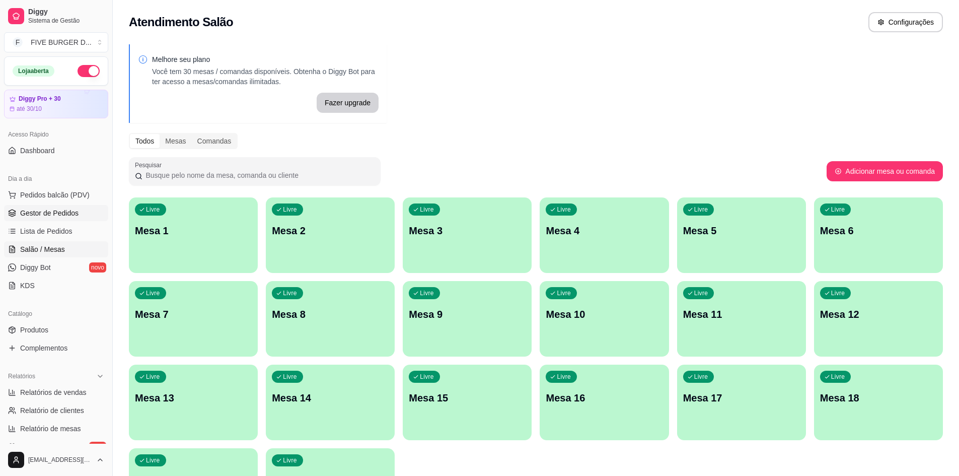
click at [68, 213] on span "Gestor de Pedidos" at bounding box center [49, 213] width 58 height 10
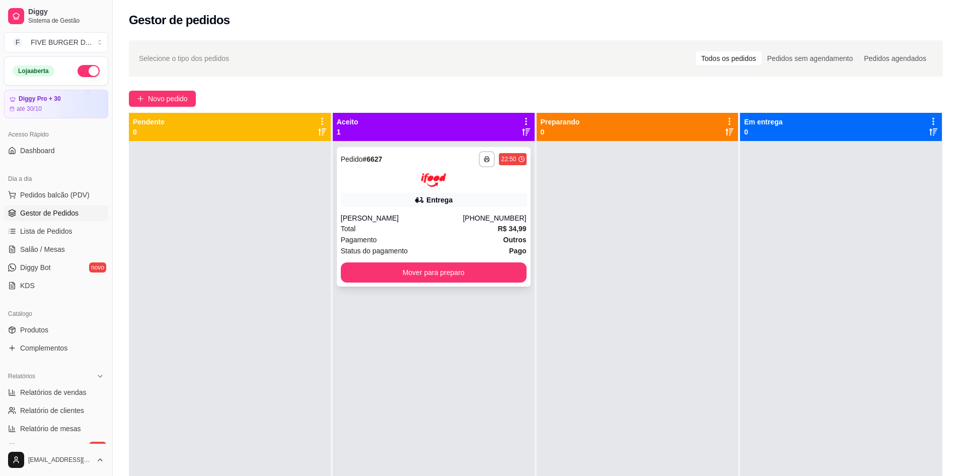
click at [498, 225] on strong "R$ 34,99" at bounding box center [512, 229] width 29 height 8
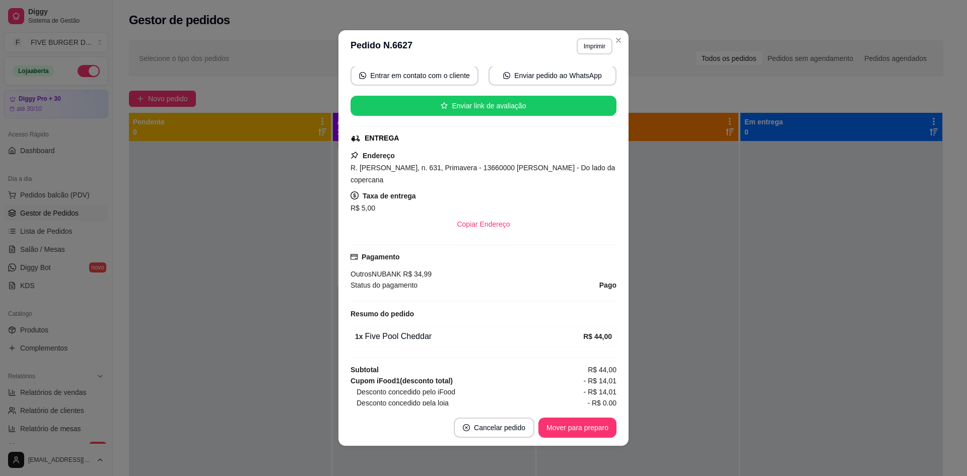
scroll to position [151, 0]
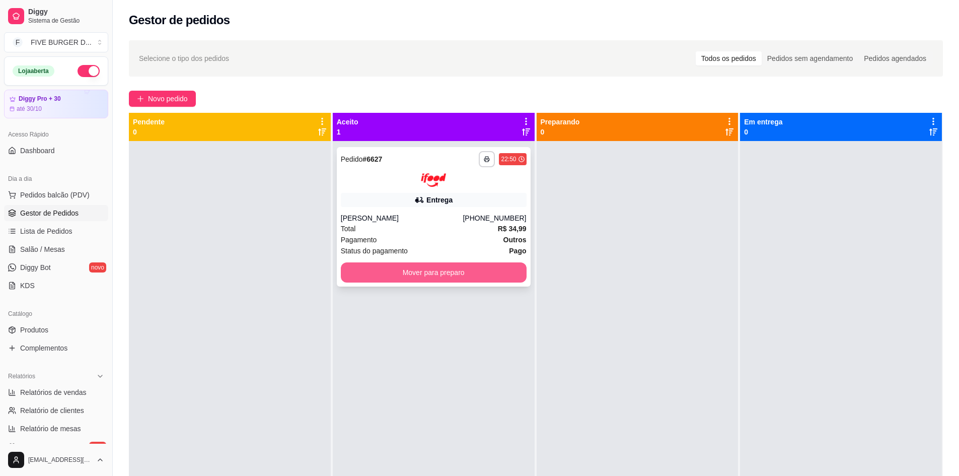
click at [506, 266] on button "Mover para preparo" at bounding box center [434, 272] width 186 height 20
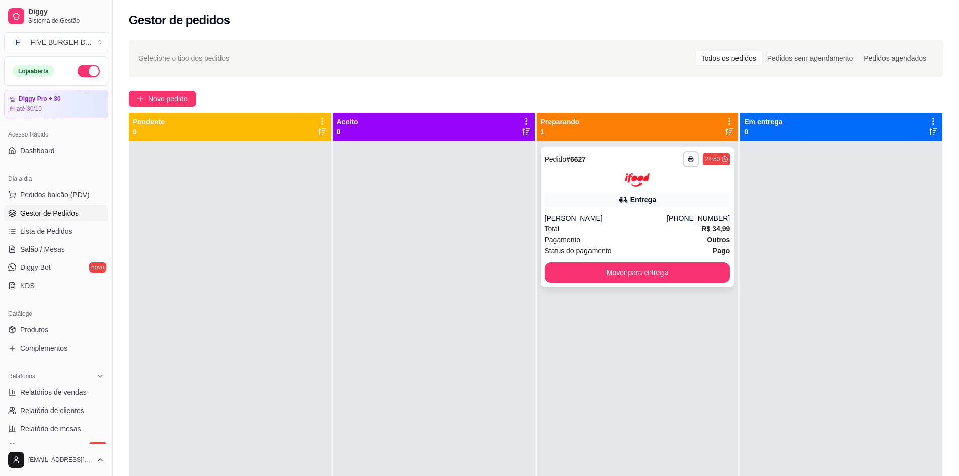
click at [599, 221] on div "[PERSON_NAME]" at bounding box center [606, 218] width 122 height 10
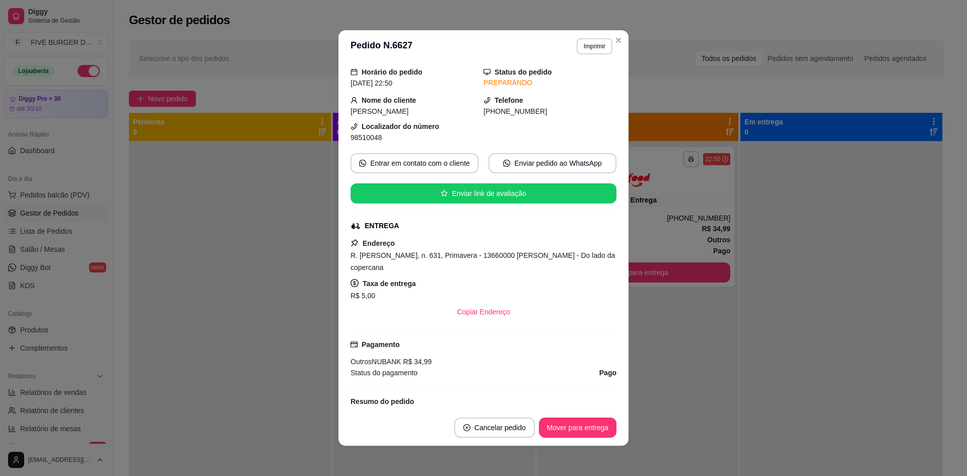
scroll to position [50, 0]
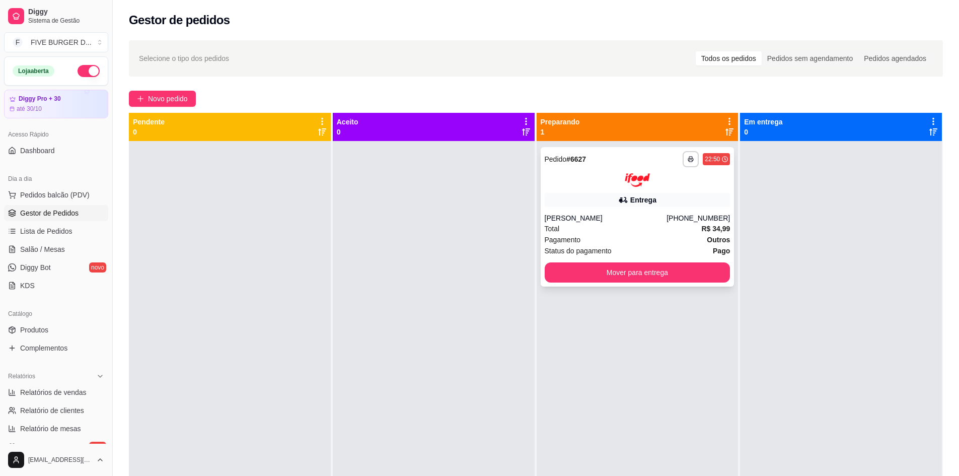
click at [598, 202] on div "Entrega" at bounding box center [638, 200] width 186 height 14
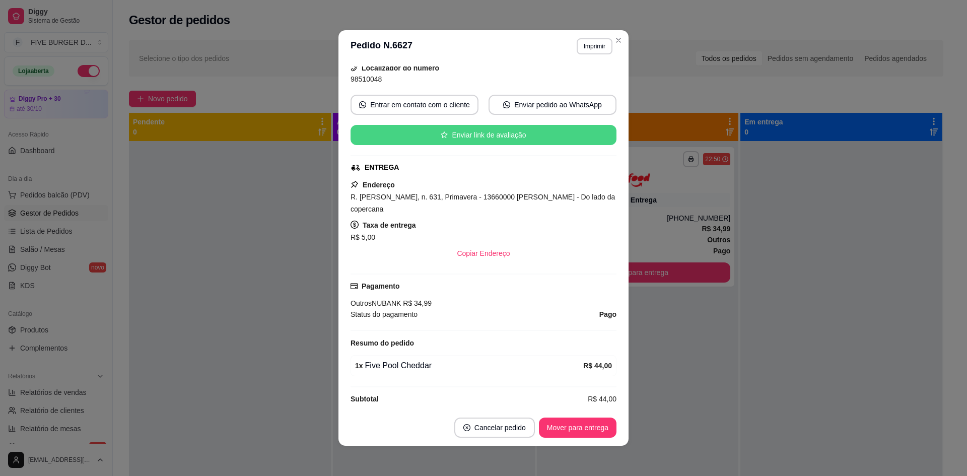
scroll to position [168, 0]
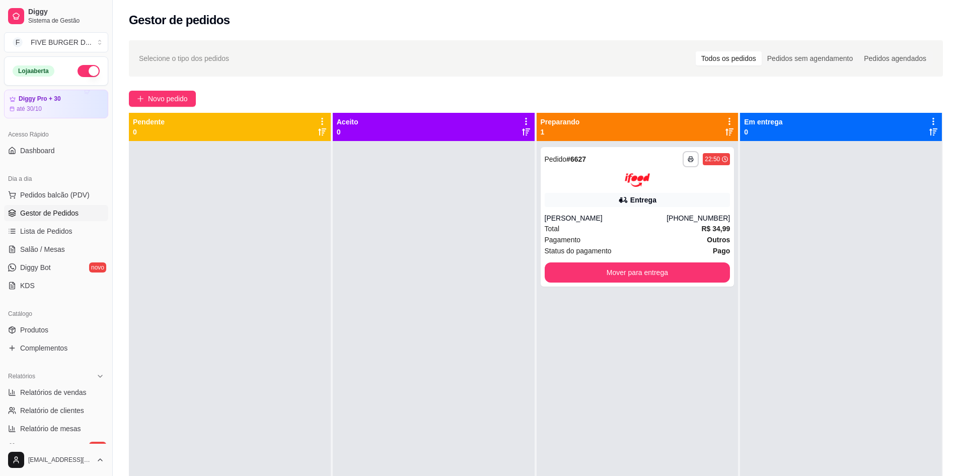
click at [82, 76] on button "button" at bounding box center [89, 71] width 22 height 12
click at [658, 277] on button "Mover para entrega" at bounding box center [638, 272] width 186 height 20
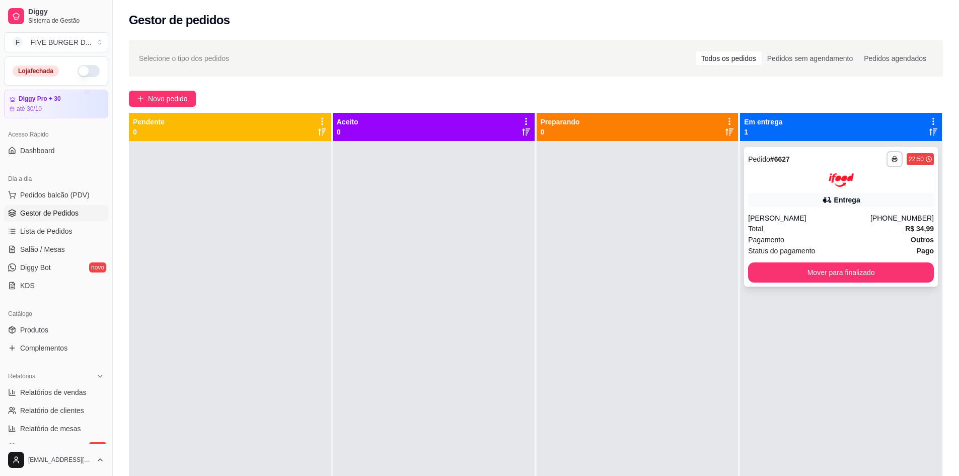
click at [838, 208] on div "**********" at bounding box center [841, 216] width 194 height 139
click at [69, 384] on link "Relatórios de vendas" at bounding box center [56, 392] width 104 height 16
select select "ALL"
select select "0"
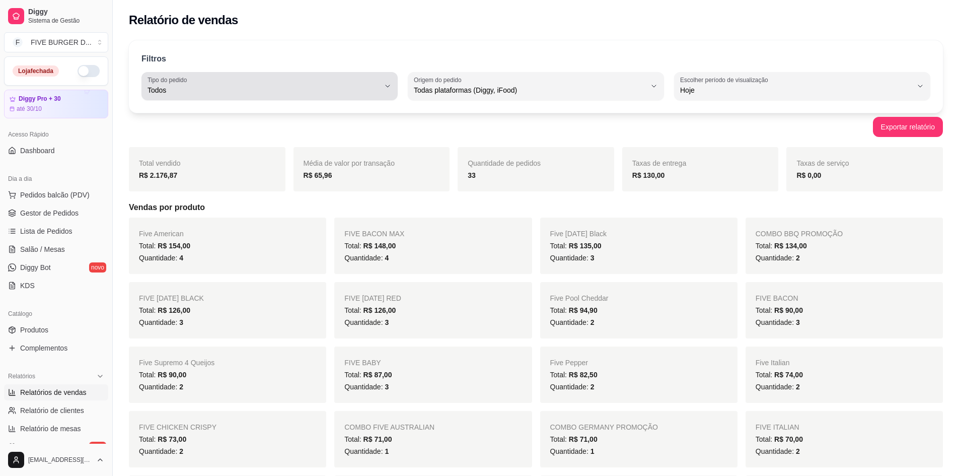
click at [342, 65] on div "Filtros" at bounding box center [536, 59] width 789 height 13
click at [345, 76] on div "Todos" at bounding box center [264, 86] width 232 height 20
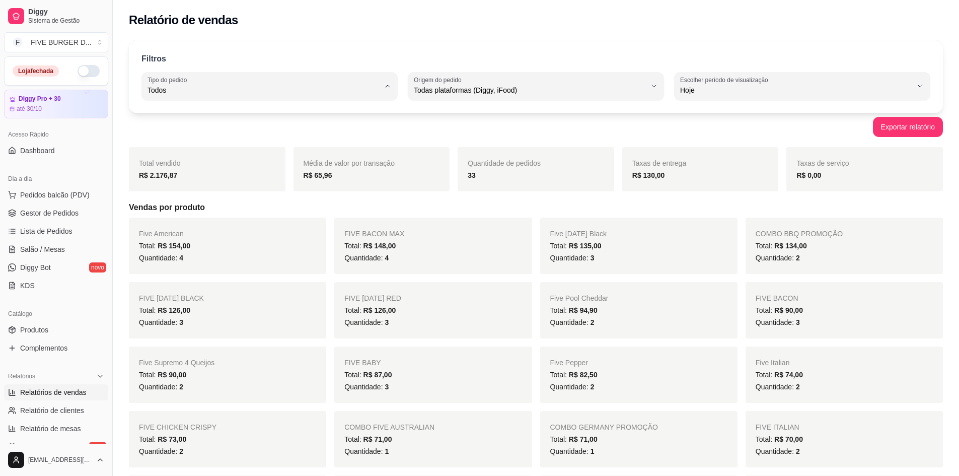
click at [264, 125] on li "Entrega" at bounding box center [270, 131] width 238 height 16
type input "DELIVERY"
select select "DELIVERY"
click at [65, 214] on span "Gestor de Pedidos" at bounding box center [49, 213] width 58 height 10
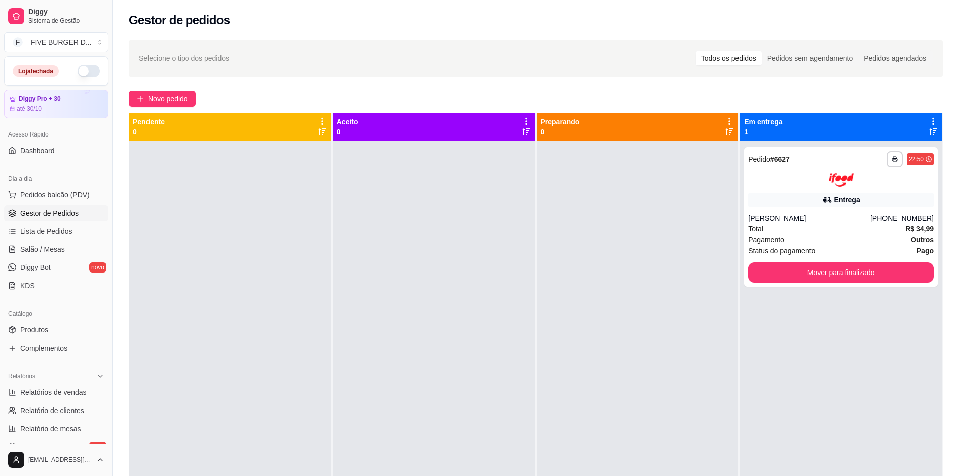
click at [730, 215] on div at bounding box center [638, 379] width 202 height 476
click at [772, 254] on span "Status do pagamento" at bounding box center [781, 250] width 67 height 11
click at [53, 386] on link "Relatórios de vendas" at bounding box center [56, 392] width 104 height 16
select select "ALL"
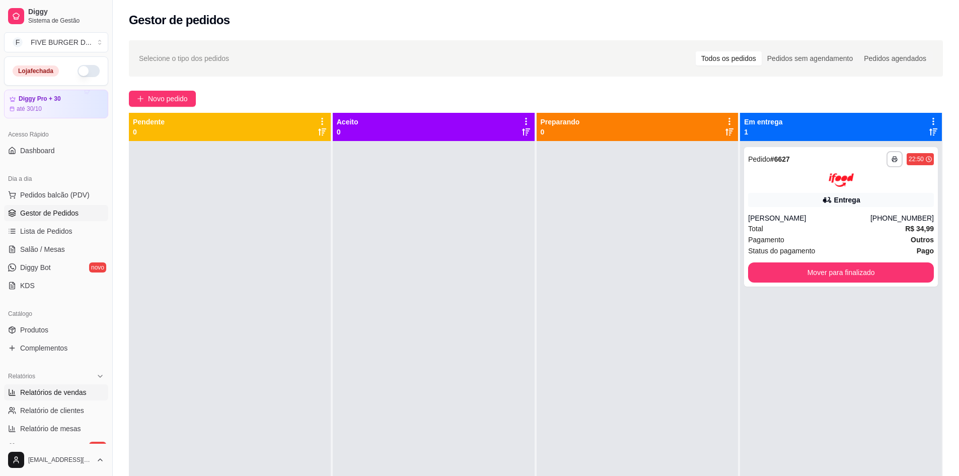
select select "0"
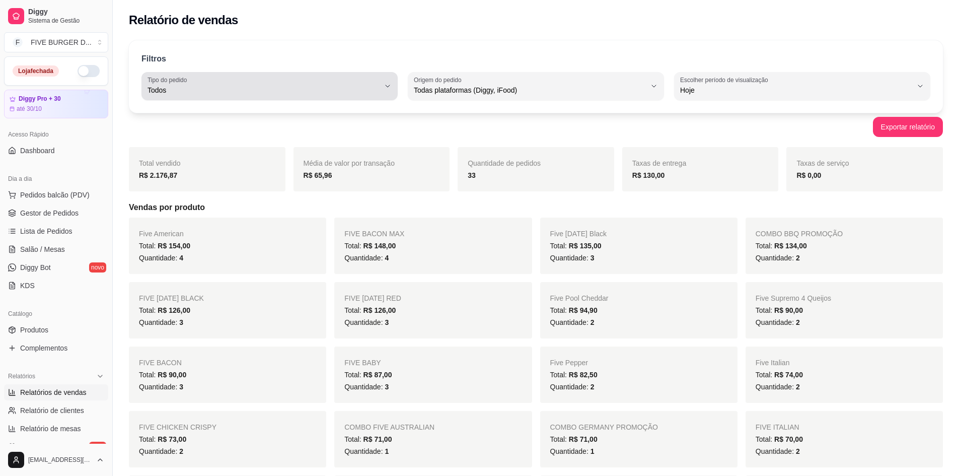
click at [207, 92] on span "Todos" at bounding box center [264, 90] width 232 height 10
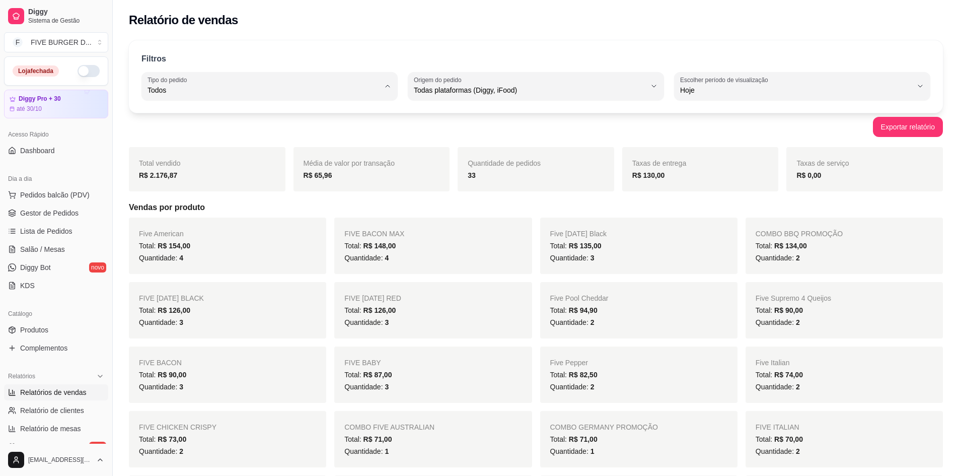
click at [199, 130] on span "Entrega" at bounding box center [265, 131] width 221 height 10
type input "DELIVERY"
select select "DELIVERY"
click at [59, 232] on span "Lista de Pedidos" at bounding box center [46, 231] width 52 height 10
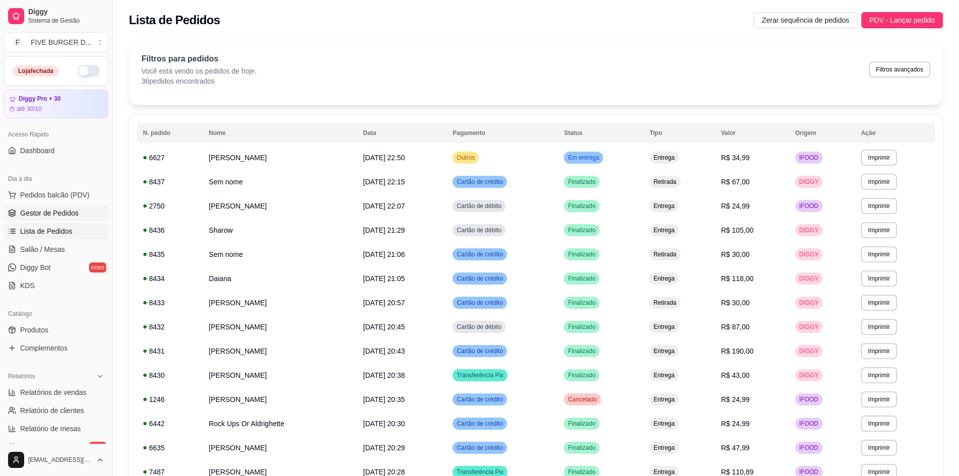
click at [60, 209] on span "Gestor de Pedidos" at bounding box center [49, 213] width 58 height 10
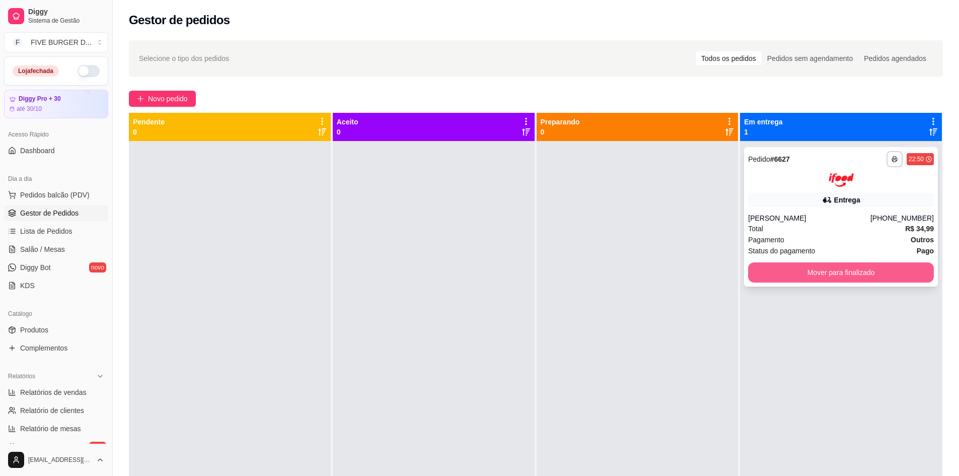
click at [793, 274] on button "Mover para finalizado" at bounding box center [841, 272] width 186 height 20
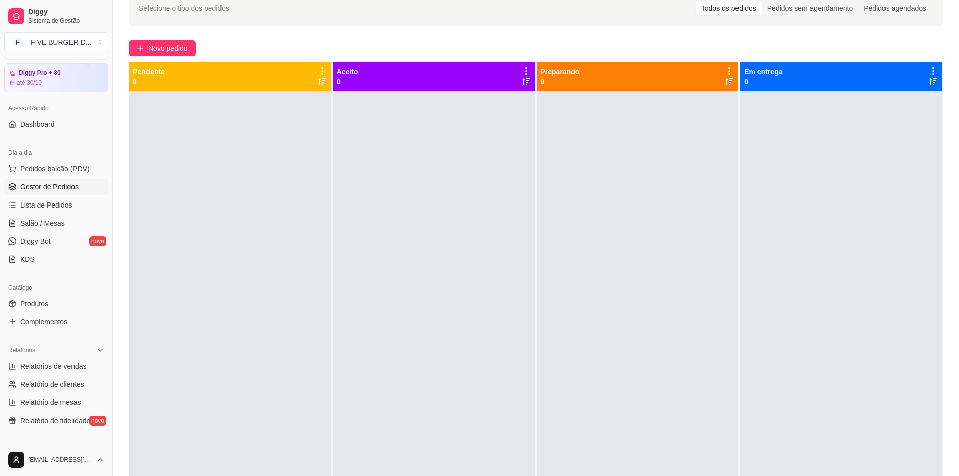
scroll to position [50, 0]
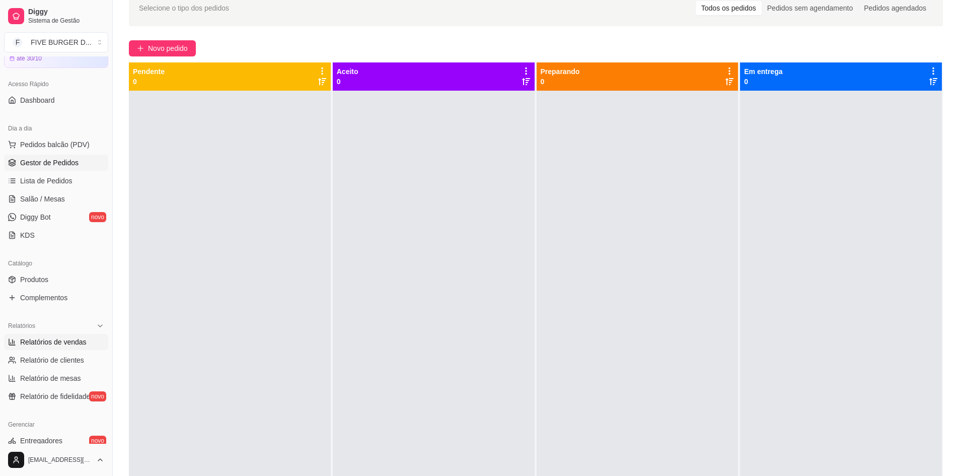
click at [79, 342] on span "Relatórios de vendas" at bounding box center [53, 342] width 66 height 10
select select "ALL"
select select "0"
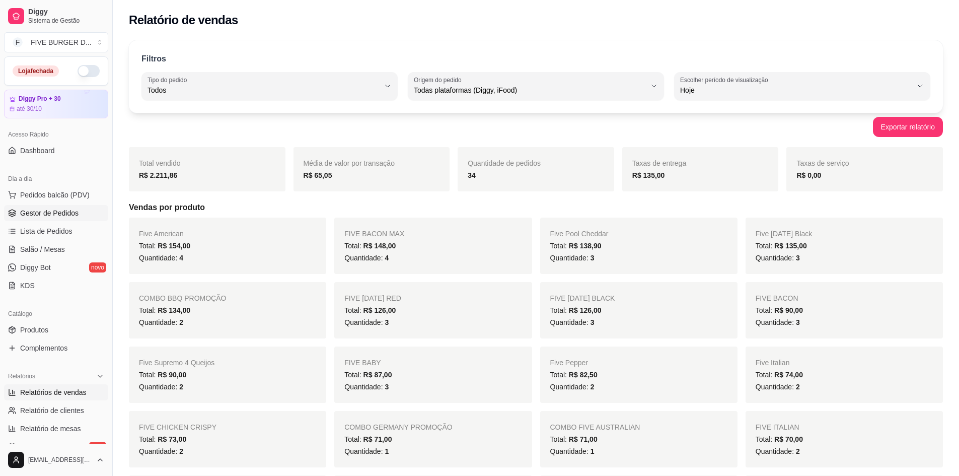
click at [63, 205] on link "Gestor de Pedidos" at bounding box center [56, 213] width 104 height 16
